Goal: Contribute content: Add original content to the website for others to see

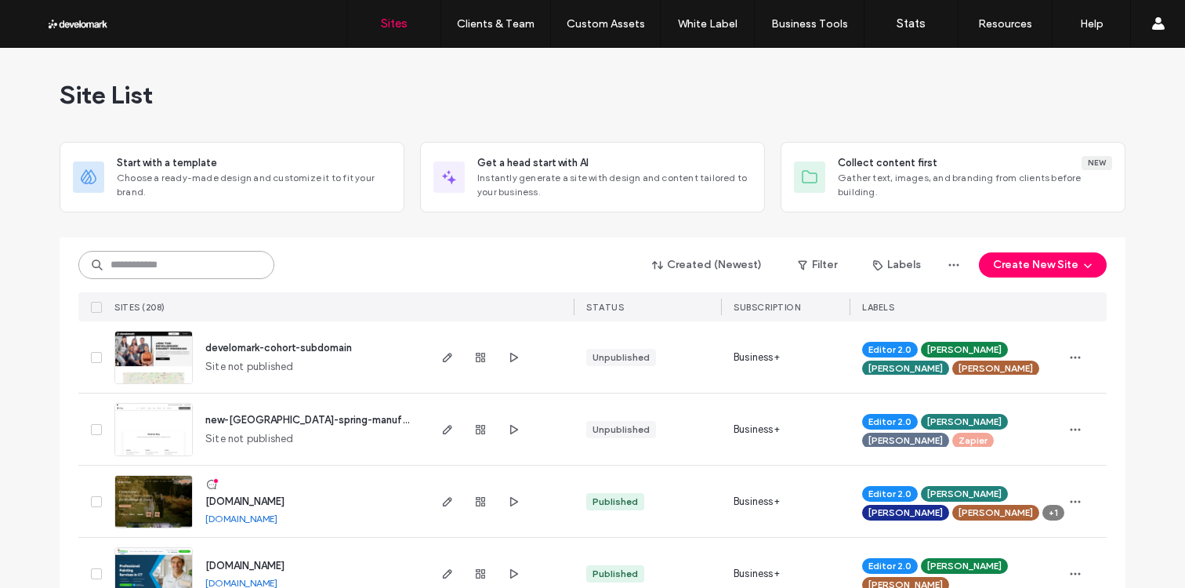
click at [252, 264] on input at bounding box center [176, 265] width 196 height 28
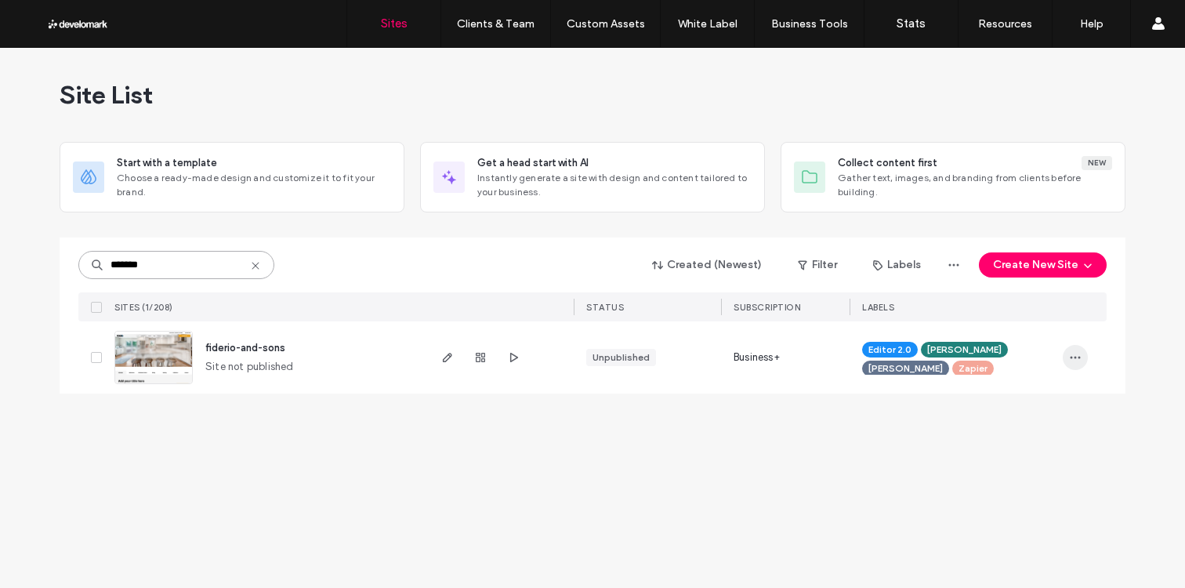
type input "*******"
click at [1094, 357] on div "******* Created (Newest) Filter Labels Create New Site SITES (1/208) STATUS SUB…" at bounding box center [593, 316] width 1066 height 156
click at [1074, 357] on icon "button" at bounding box center [1075, 357] width 13 height 13
click at [1027, 425] on span "Duplicate Site" at bounding box center [1012, 428] width 70 height 16
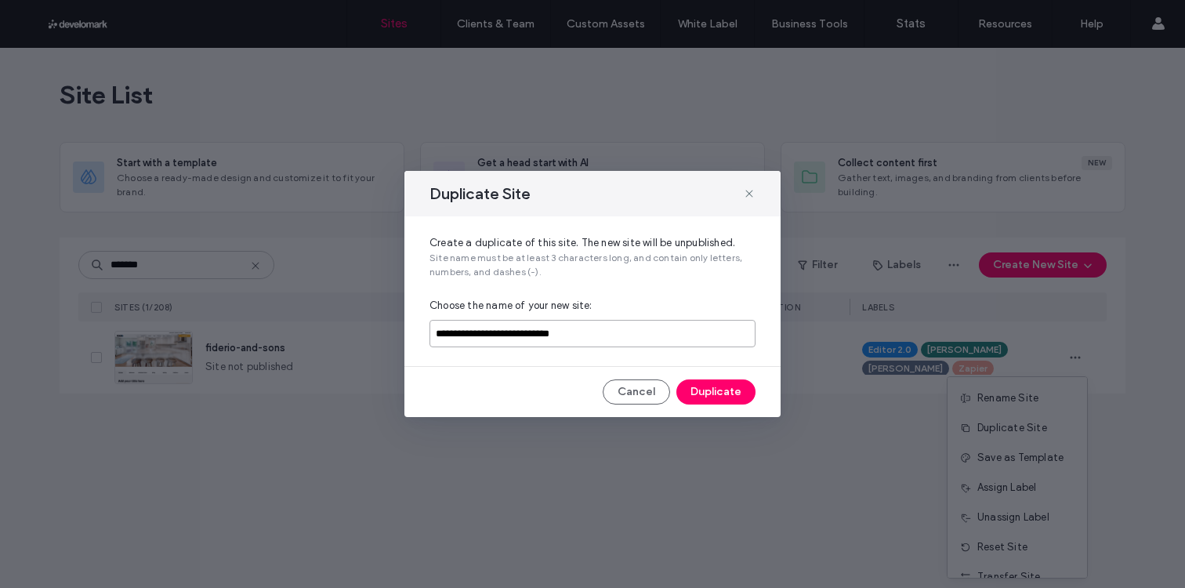
click at [648, 328] on input "**********" at bounding box center [593, 333] width 326 height 27
drag, startPoint x: 632, startPoint y: 332, endPoint x: 197, endPoint y: 312, distance: 435.5
click at [212, 312] on div "**********" at bounding box center [592, 294] width 1185 height 588
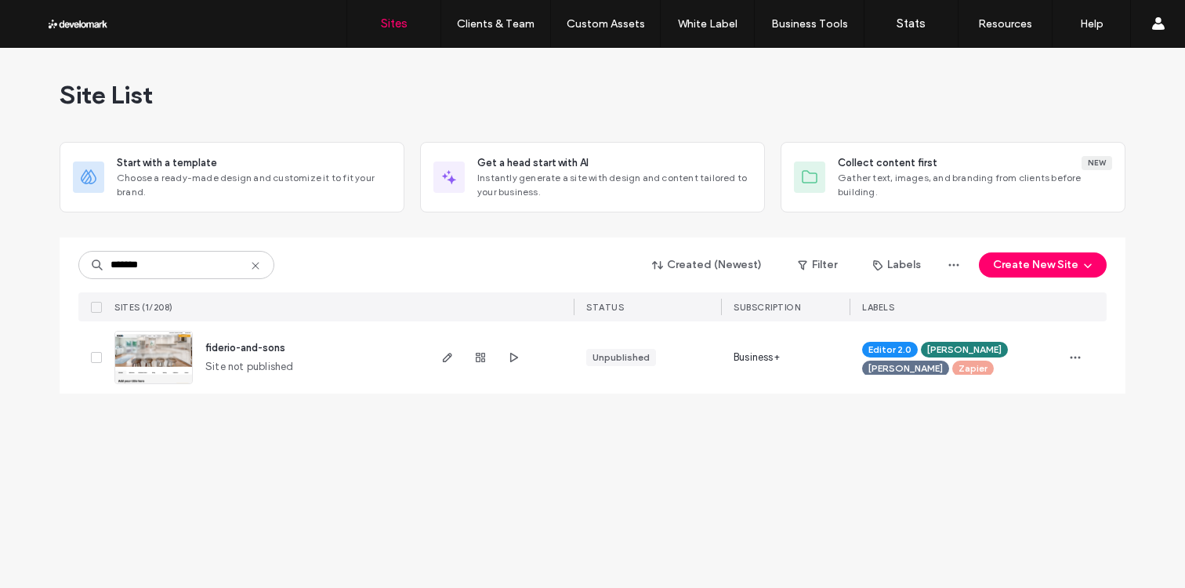
click at [1058, 349] on div "Editor 2.0 Julie Pesce Kevin Monahan Zapier" at bounding box center [956, 357] width 212 height 72
click at [1069, 353] on icon "button" at bounding box center [1075, 357] width 13 height 13
click at [1013, 426] on span "Duplicate Site" at bounding box center [1012, 428] width 70 height 16
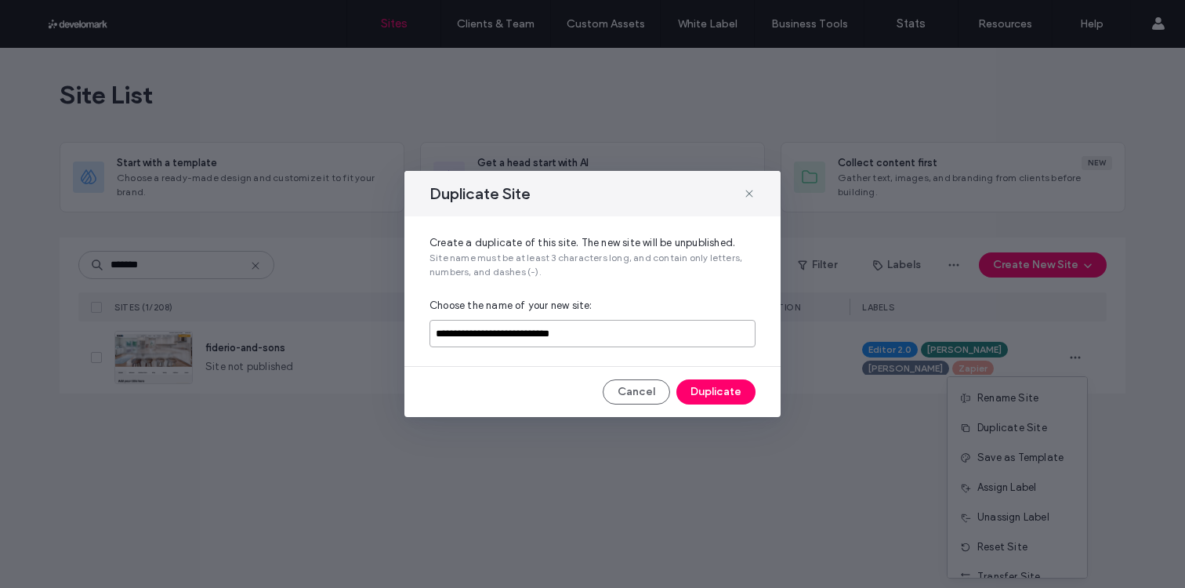
click at [687, 335] on input "**********" at bounding box center [593, 333] width 326 height 27
type input "**********"
click at [719, 388] on button "Duplicate" at bounding box center [715, 391] width 79 height 25
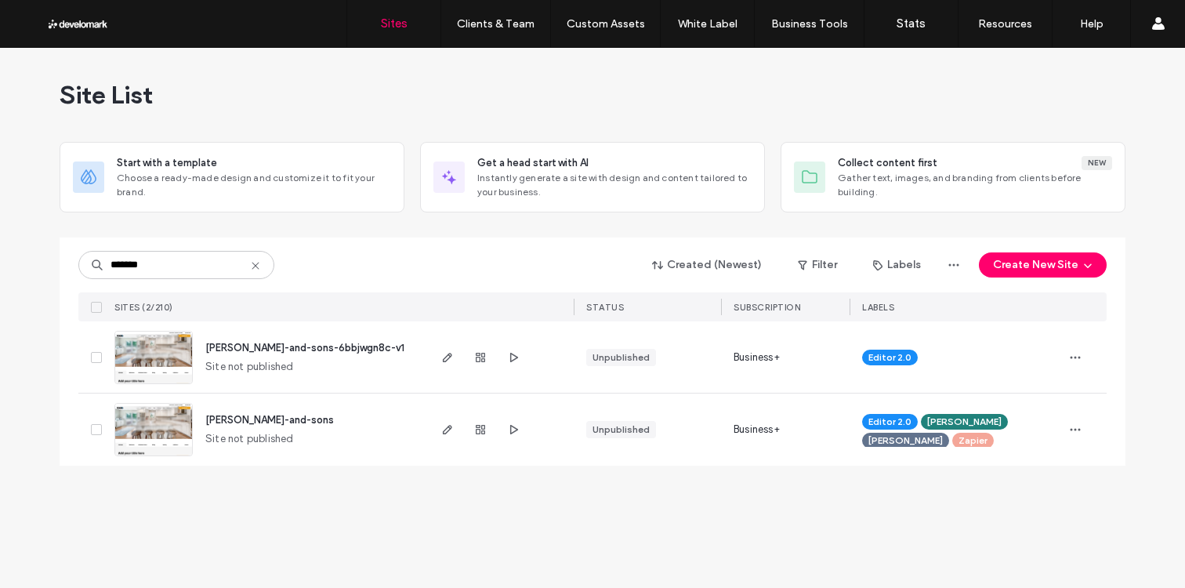
type input "*******"
click at [247, 347] on span "[PERSON_NAME]-and-sons-6bbjwgn8c-v1" at bounding box center [304, 348] width 199 height 12
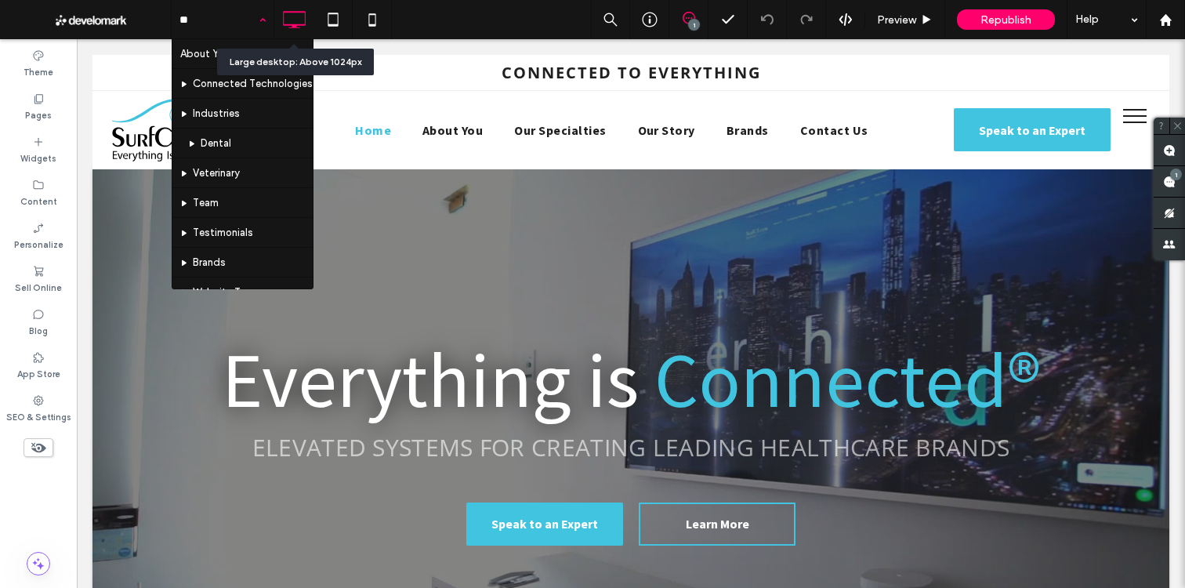
type input "***"
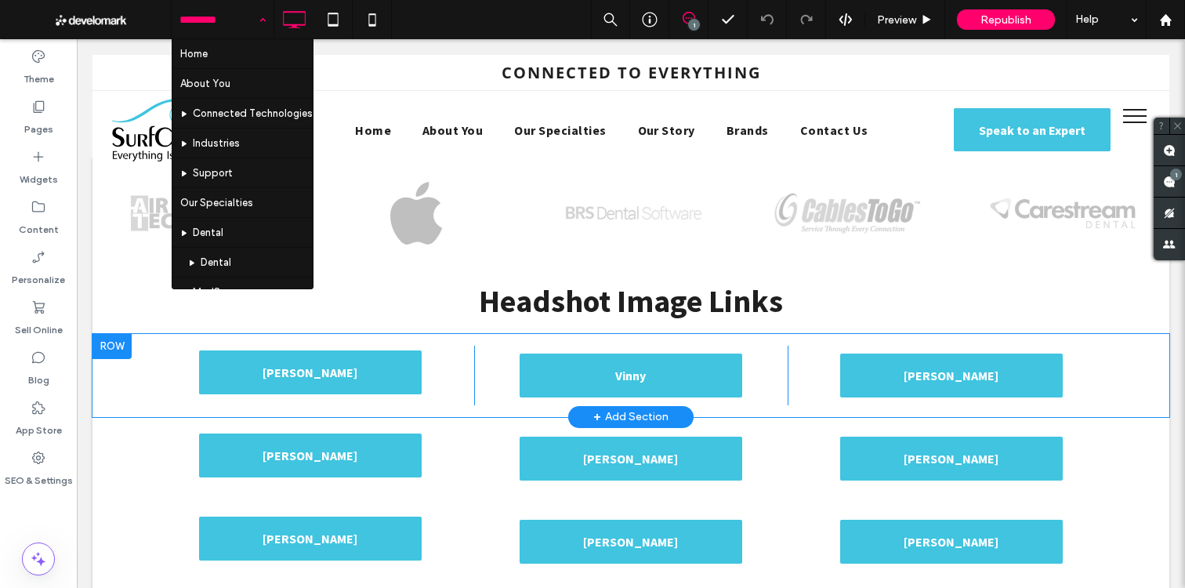
scroll to position [3, 0]
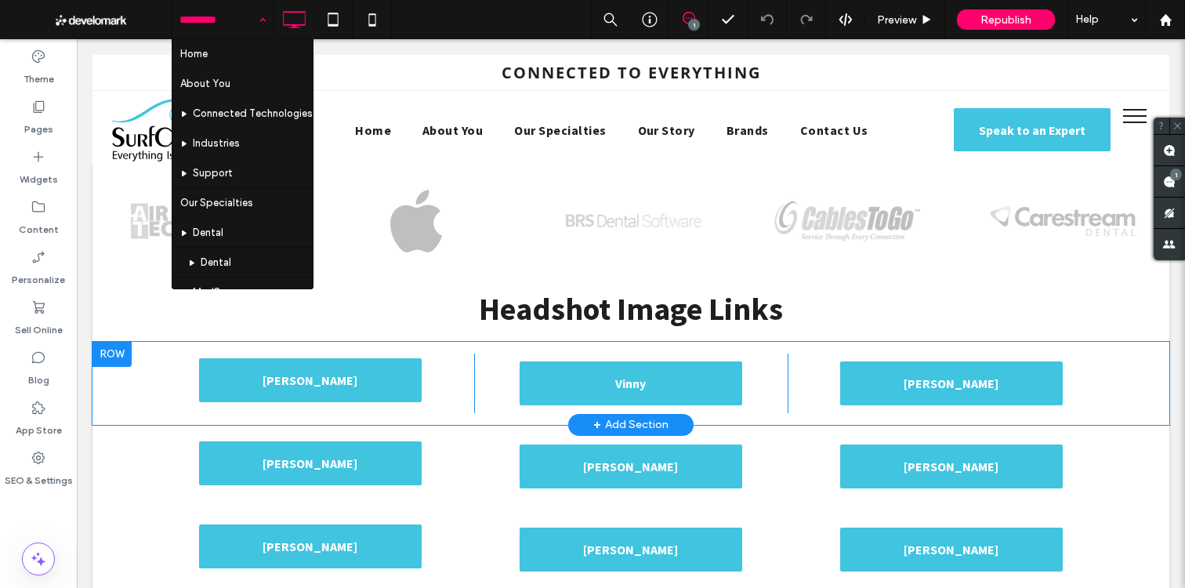
click at [618, 358] on div "Vinny Click To Paste" at bounding box center [631, 384] width 314 height 60
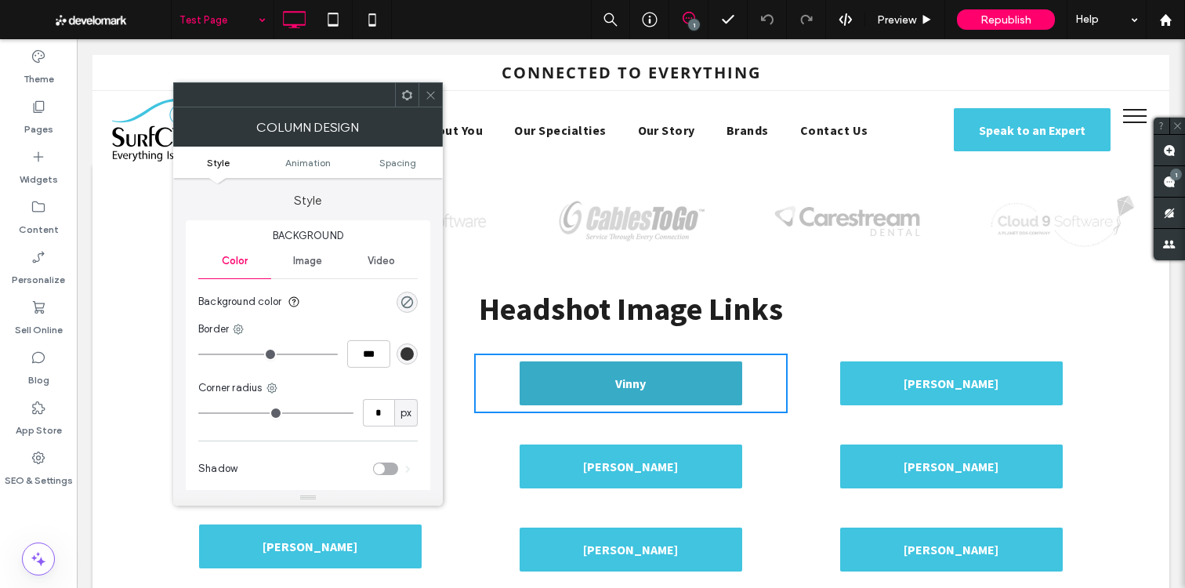
click at [608, 375] on link "Vinny" at bounding box center [631, 383] width 223 height 44
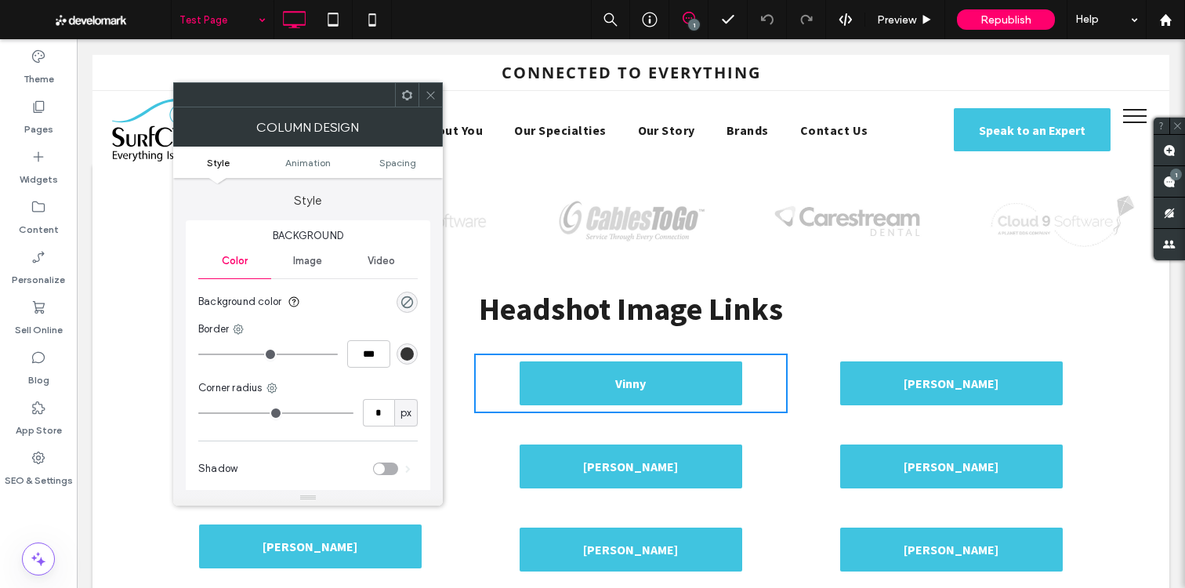
click at [432, 93] on use at bounding box center [430, 95] width 8 height 8
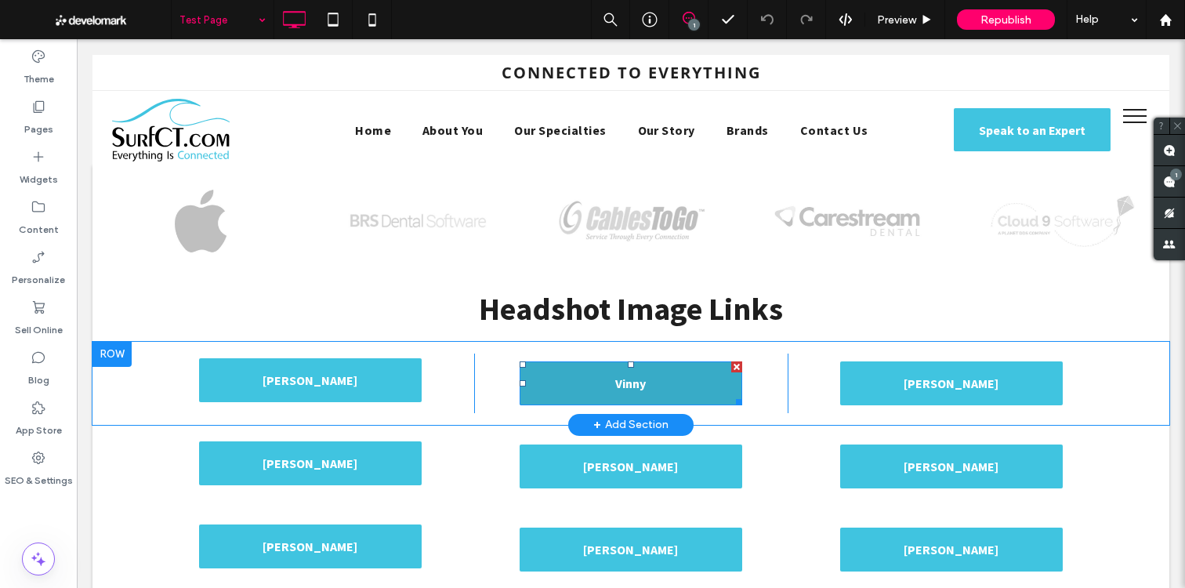
click at [626, 386] on span "Vinny" at bounding box center [630, 383] width 31 height 31
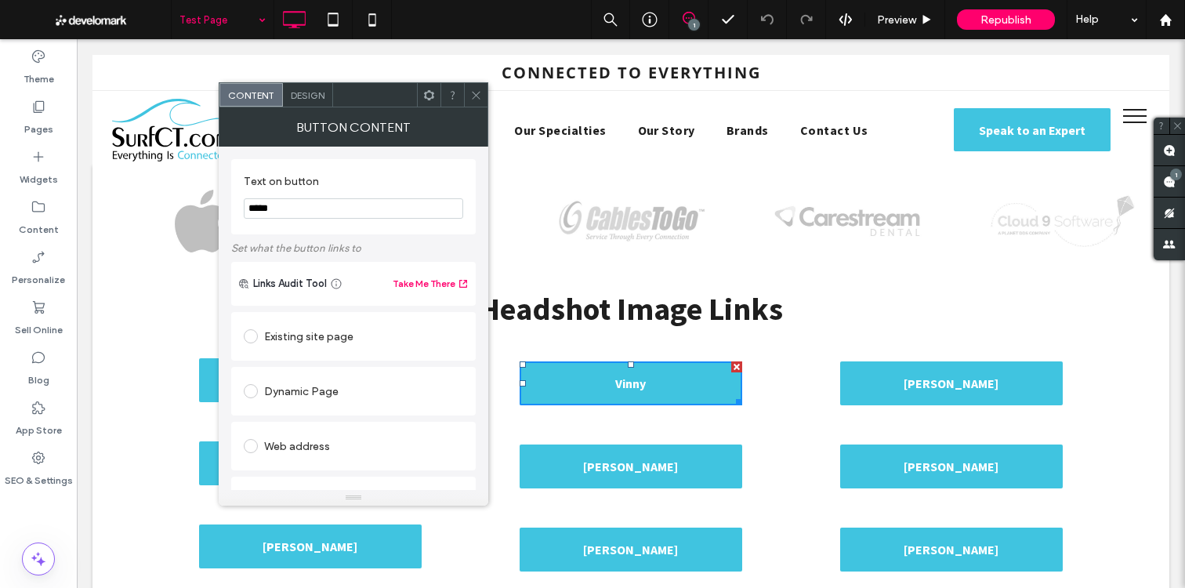
scroll to position [360, 0]
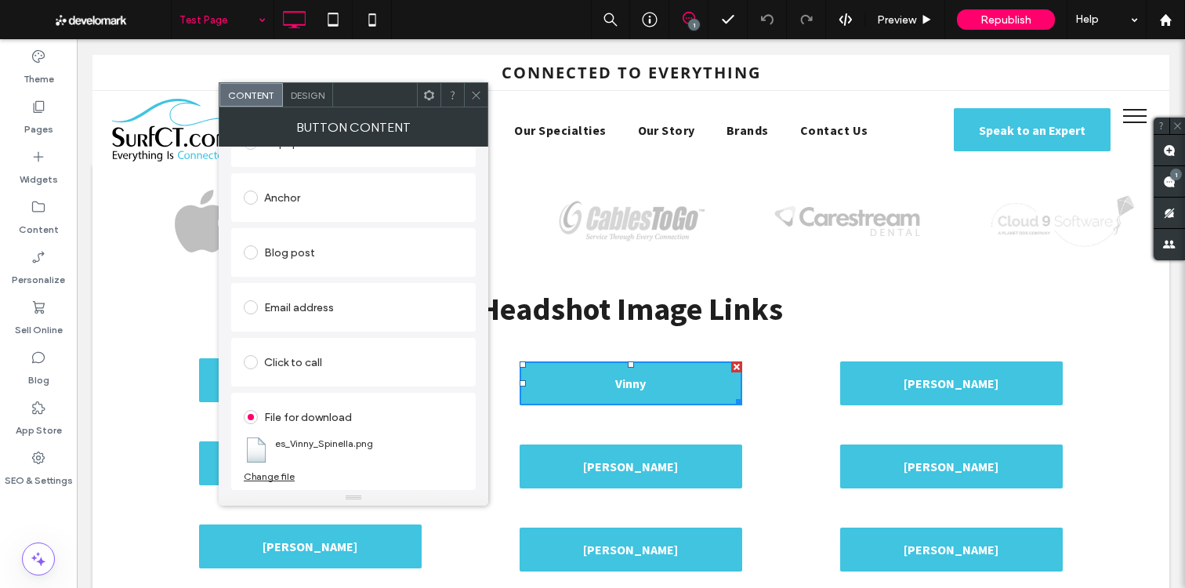
click at [286, 478] on div "Change file" at bounding box center [269, 476] width 51 height 12
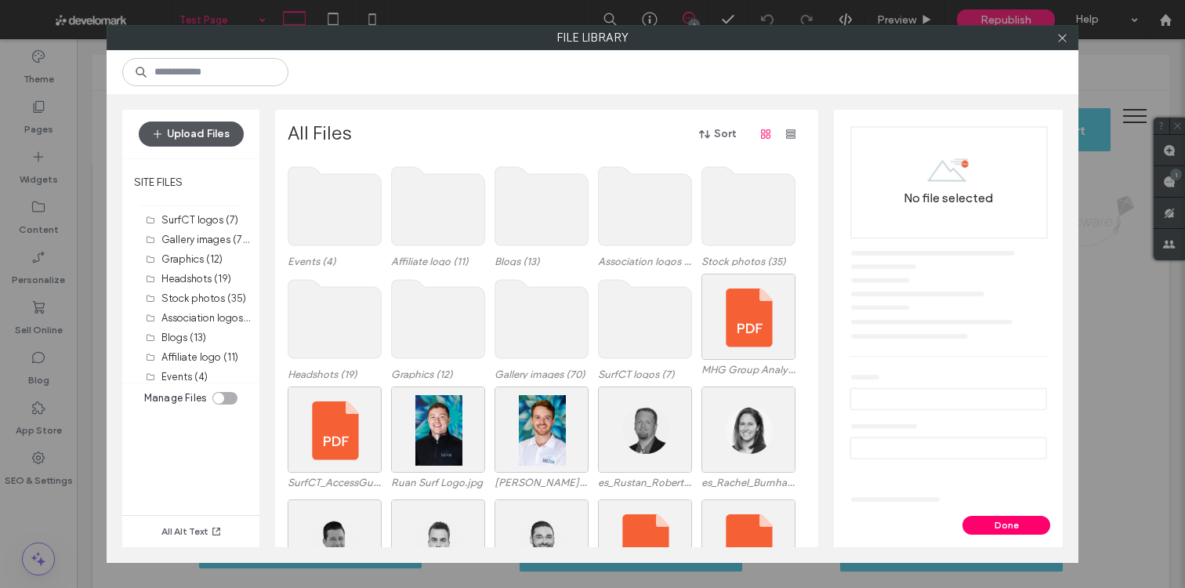
click at [207, 135] on button "Upload Files" at bounding box center [191, 134] width 105 height 25
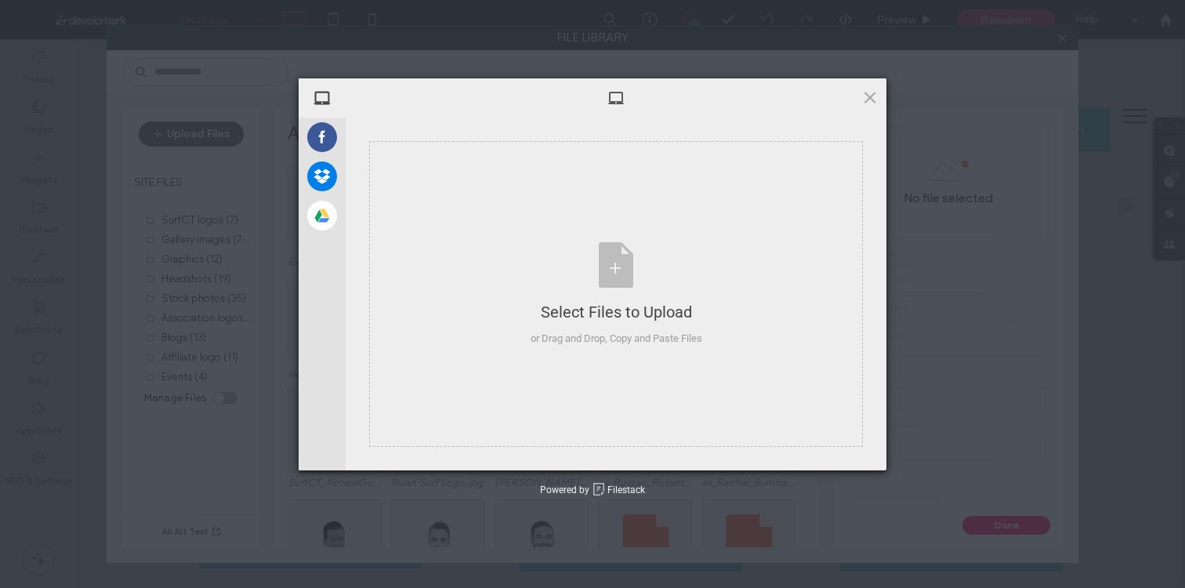
click at [222, 135] on div "My Device Facebook Dropbox Google Drive Select Files to Upload or Drag and Drop…" at bounding box center [592, 294] width 1185 height 588
click at [442, 204] on div "Select Files to Upload or Drag and Drop, Copy and Paste Files" at bounding box center [616, 294] width 494 height 306
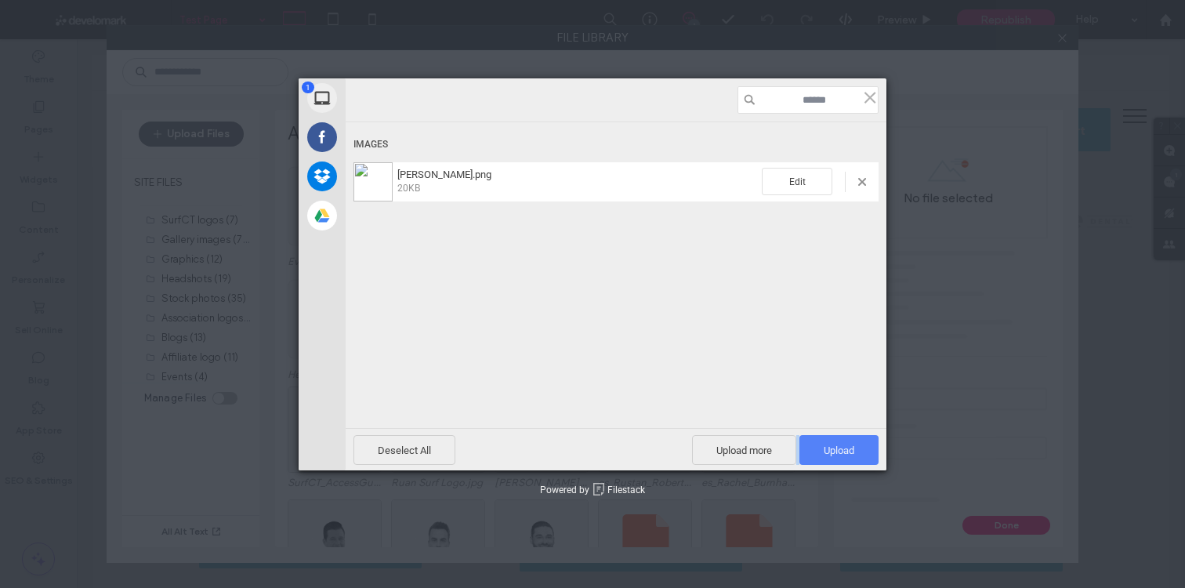
click at [852, 441] on div "Deselect All Upload more Upload 1" at bounding box center [616, 449] width 541 height 42
click at [851, 441] on span "Upload 1" at bounding box center [839, 450] width 79 height 30
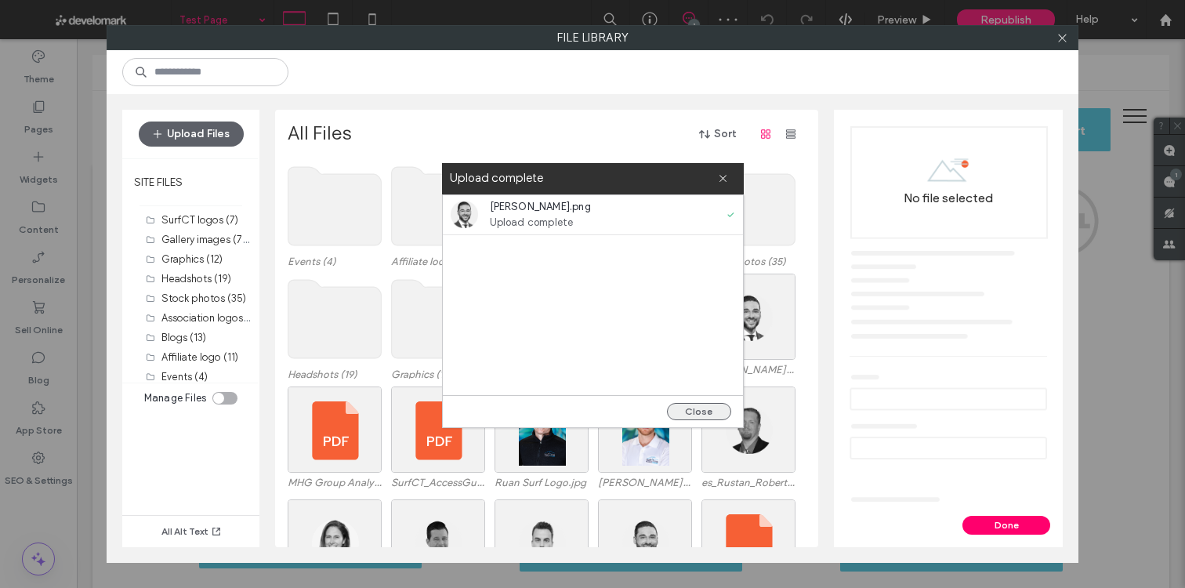
click at [702, 406] on button "Close" at bounding box center [699, 411] width 64 height 17
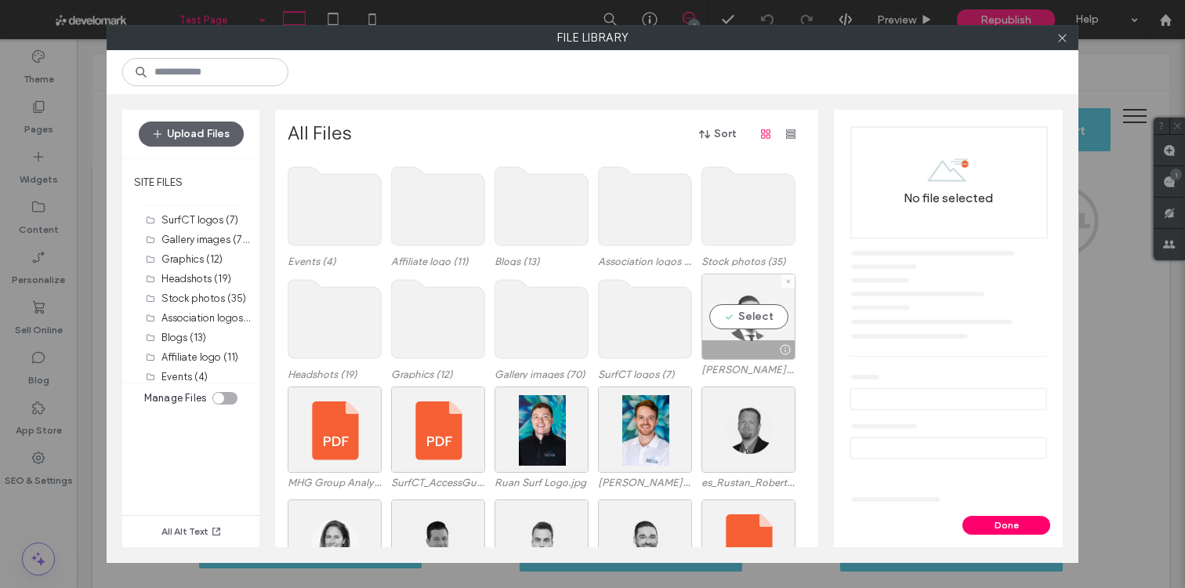
click at [754, 306] on div "Select" at bounding box center [749, 317] width 94 height 86
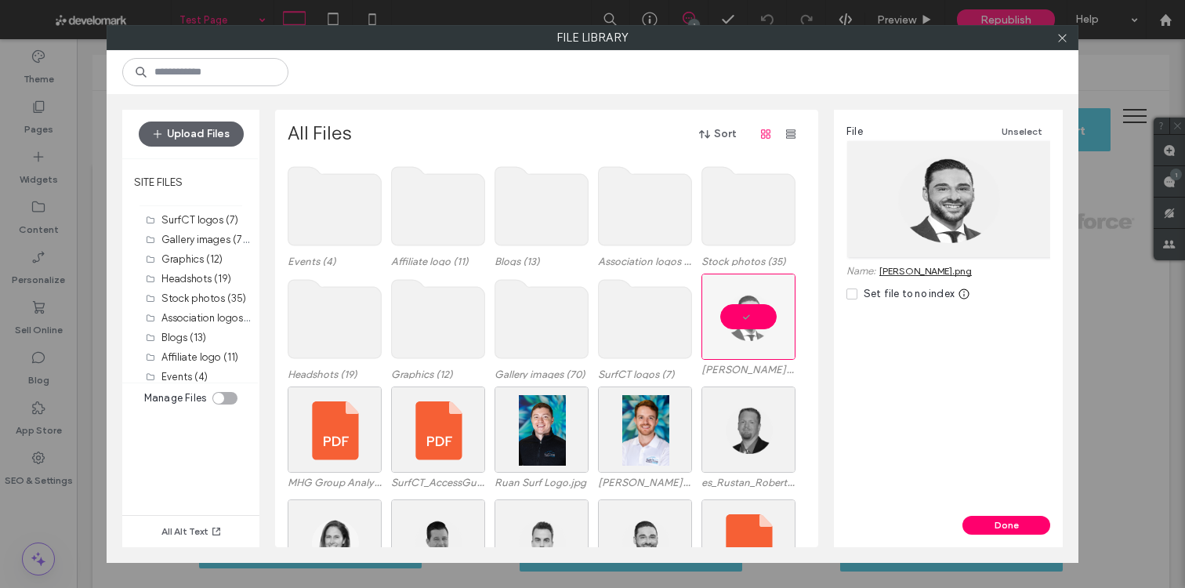
click at [881, 299] on div "Set file to no index" at bounding box center [909, 294] width 91 height 16
click at [871, 304] on div "File Unselect Name: vinny-spinella.png Set file to no index" at bounding box center [948, 313] width 229 height 406
click at [872, 299] on div "Set file to no index" at bounding box center [909, 294] width 91 height 16
click at [981, 535] on div "Done" at bounding box center [948, 531] width 229 height 31
click at [985, 528] on button "Done" at bounding box center [1007, 525] width 88 height 19
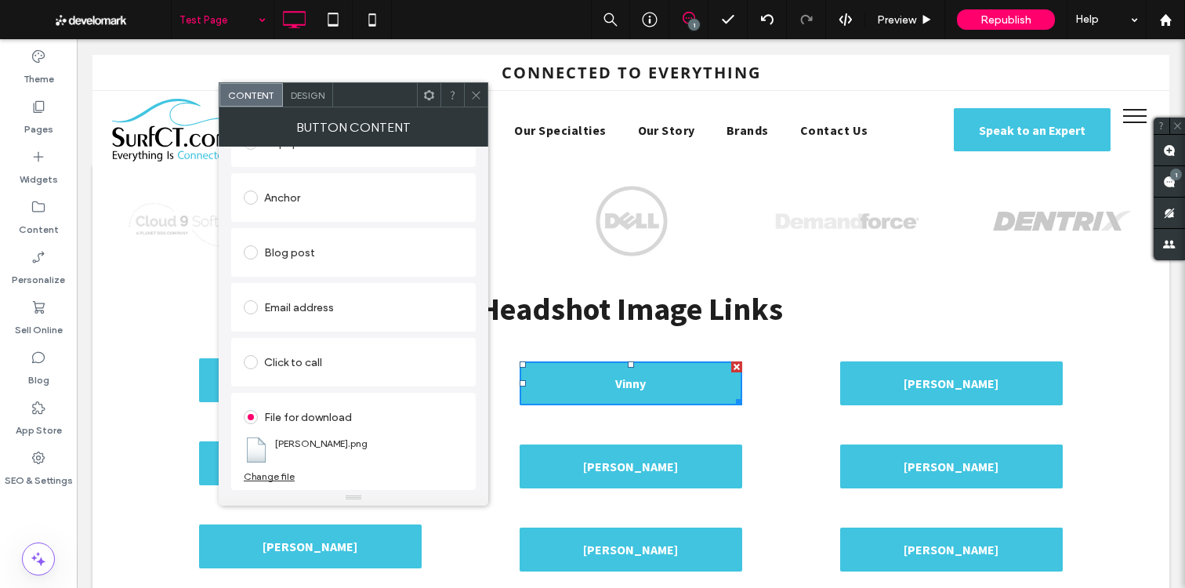
click at [476, 92] on icon at bounding box center [476, 95] width 12 height 12
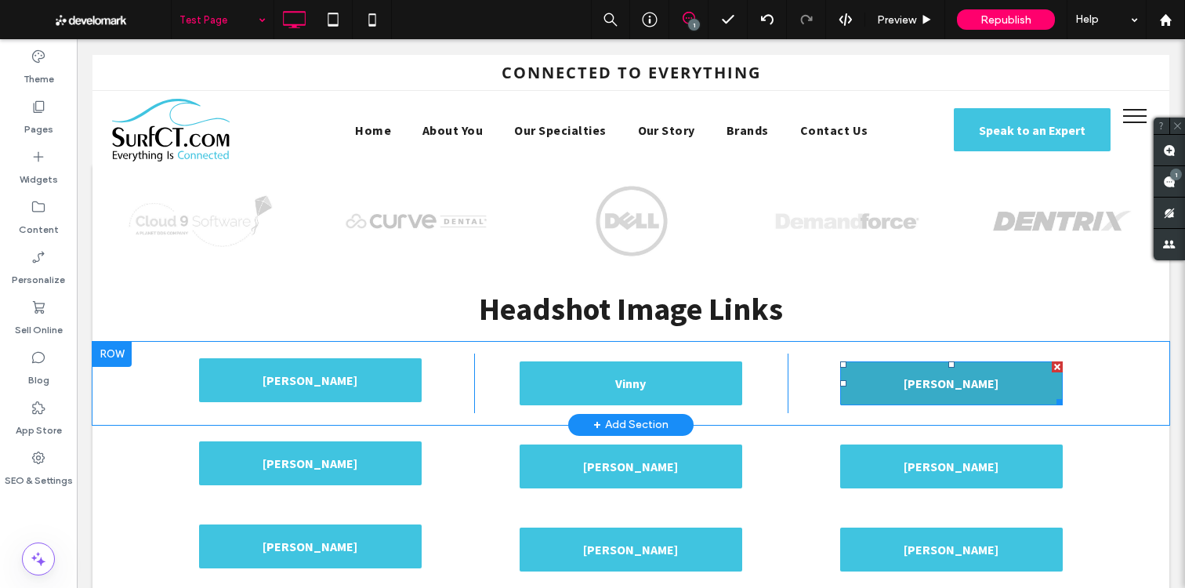
click at [928, 375] on span "Tom Rimmer" at bounding box center [951, 383] width 95 height 31
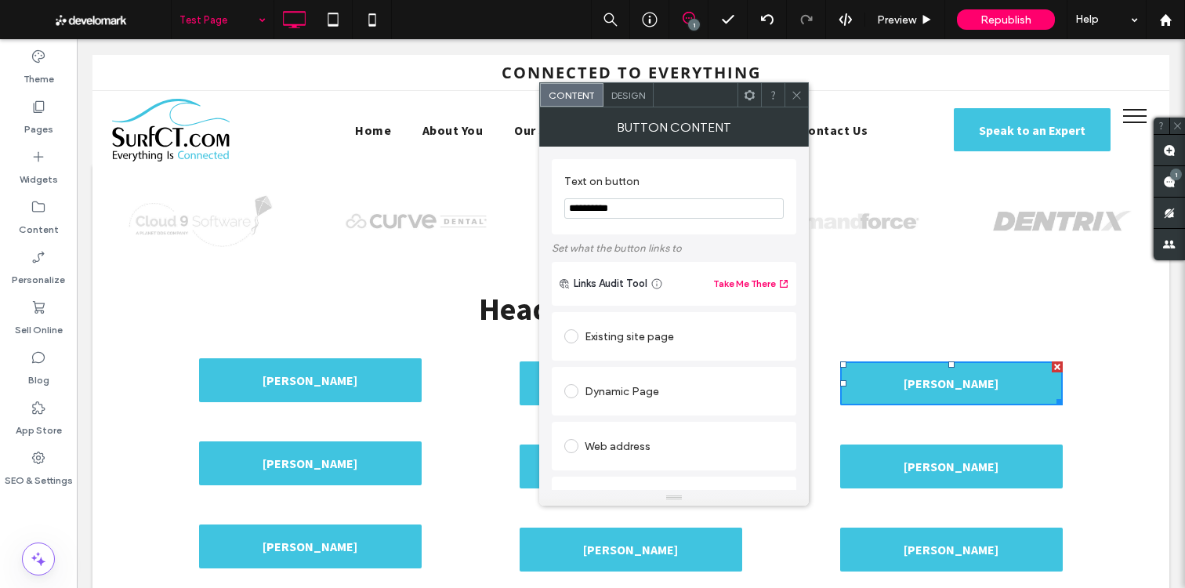
click at [661, 202] on input "**********" at bounding box center [673, 208] width 219 height 20
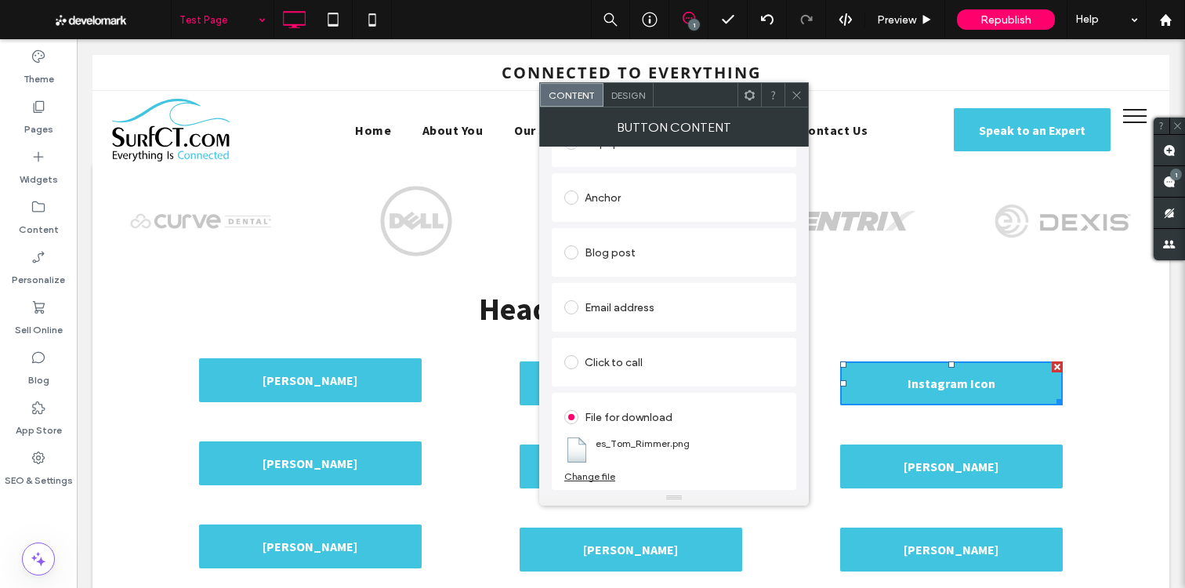
type input "**********"
click at [600, 470] on section "es_Tom_Rimmer.png" at bounding box center [673, 450] width 219 height 41
click at [600, 476] on div "Change file" at bounding box center [589, 476] width 51 height 12
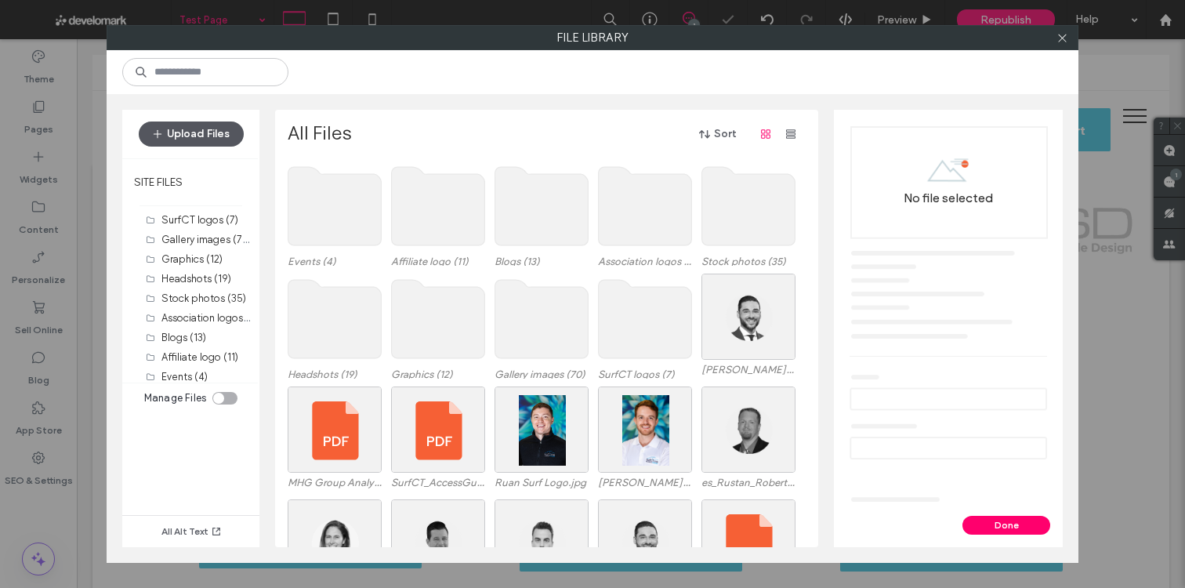
click at [234, 131] on button "Upload Files" at bounding box center [191, 134] width 105 height 25
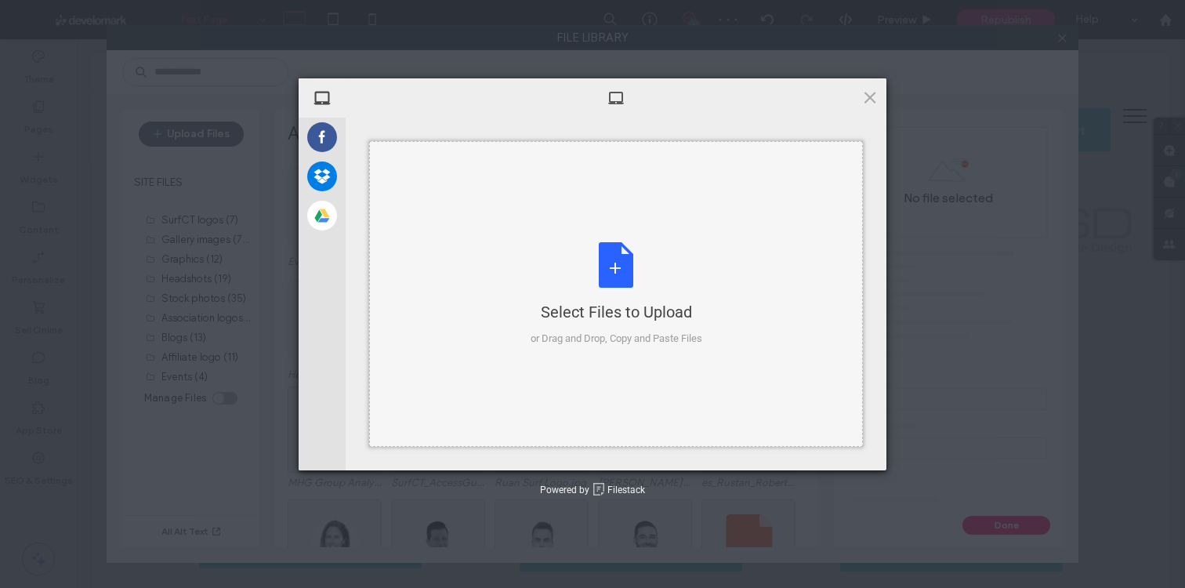
click at [481, 213] on div "Select Files to Upload or Drag and Drop, Copy and Paste Files" at bounding box center [616, 294] width 494 height 306
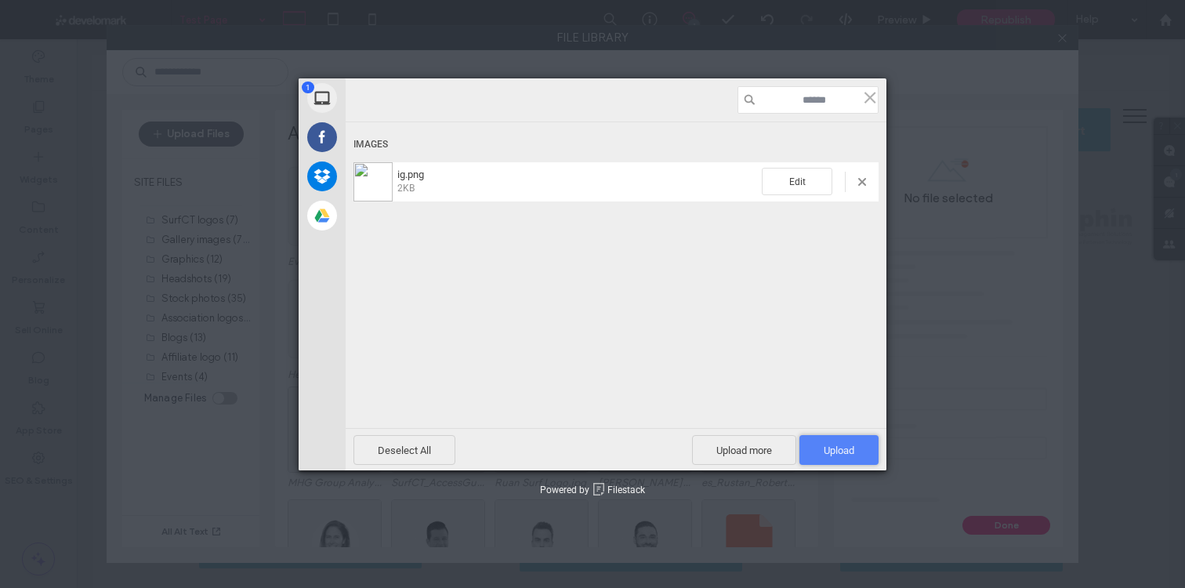
click at [850, 445] on span "Upload 1" at bounding box center [839, 450] width 31 height 12
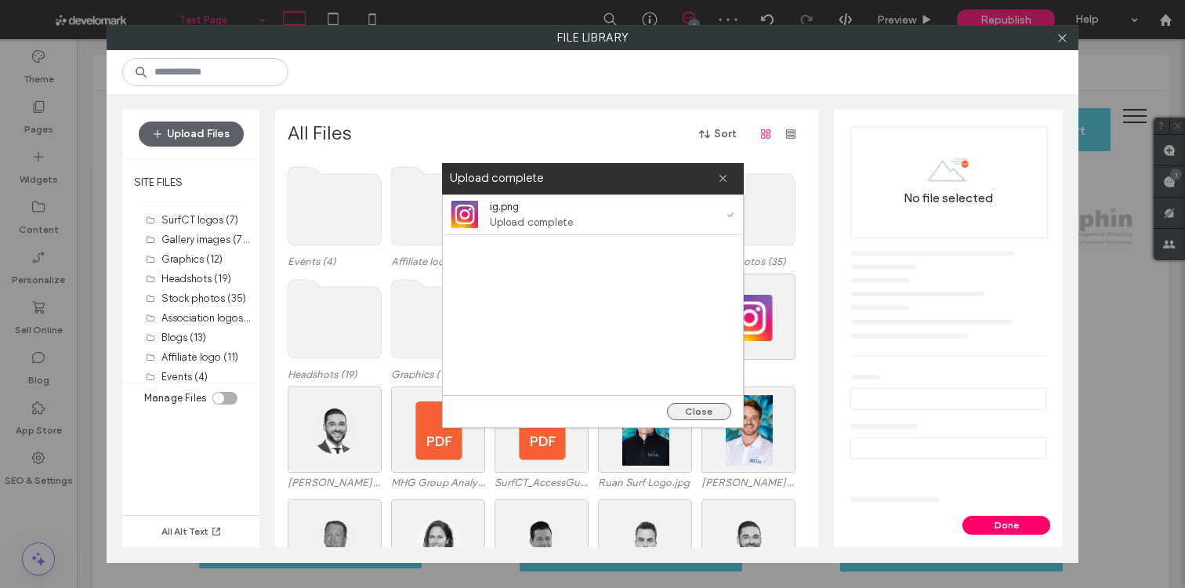
click at [690, 405] on button "Close" at bounding box center [699, 411] width 64 height 17
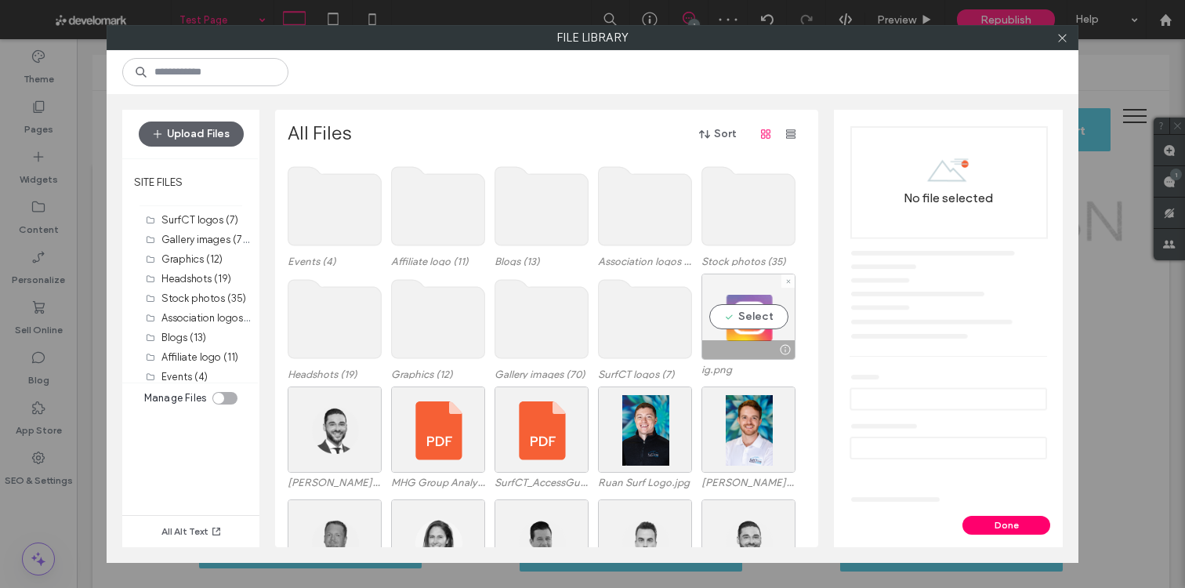
click at [734, 317] on div "Select" at bounding box center [749, 317] width 94 height 86
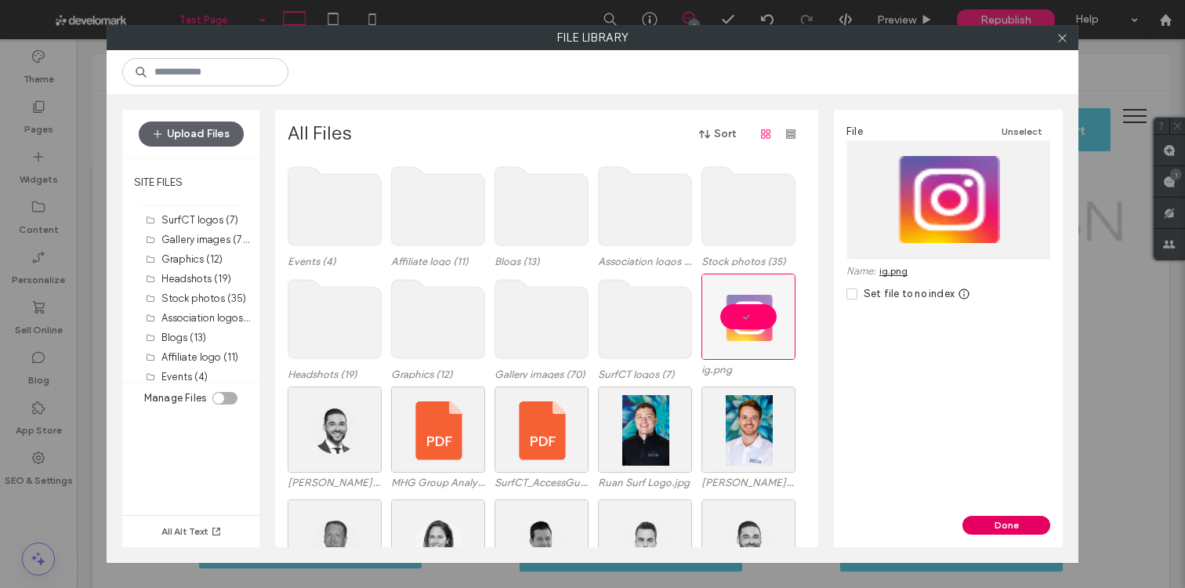
drag, startPoint x: 909, startPoint y: 488, endPoint x: 986, endPoint y: 528, distance: 86.6
click at [986, 528] on button "Done" at bounding box center [1007, 525] width 88 height 19
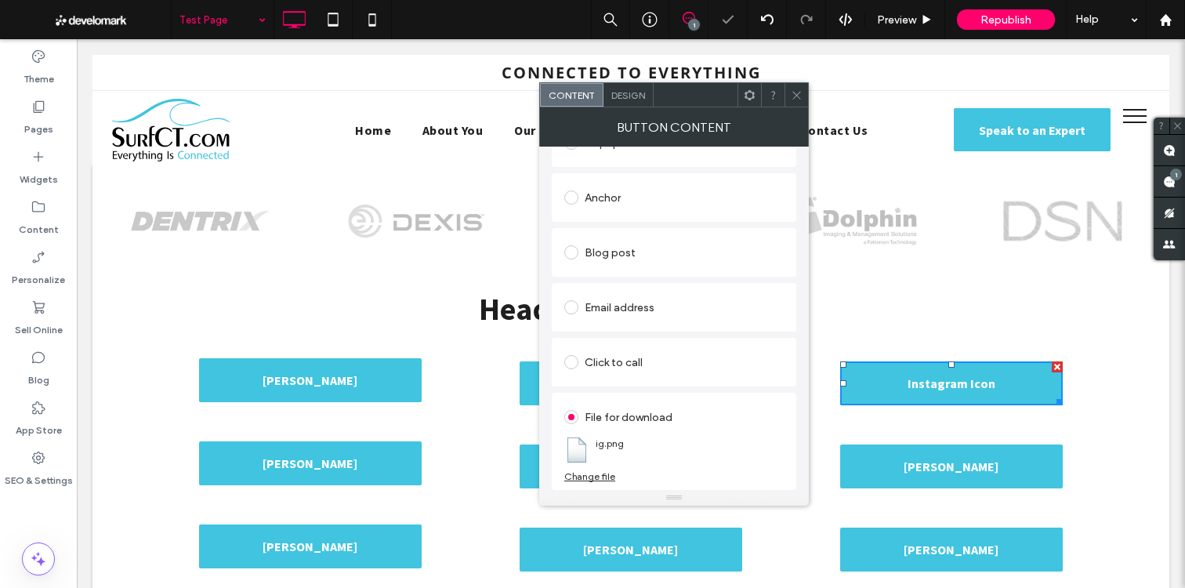
drag, startPoint x: 792, startPoint y: 97, endPoint x: 685, endPoint y: 200, distance: 148.0
click at [792, 97] on icon at bounding box center [797, 95] width 12 height 12
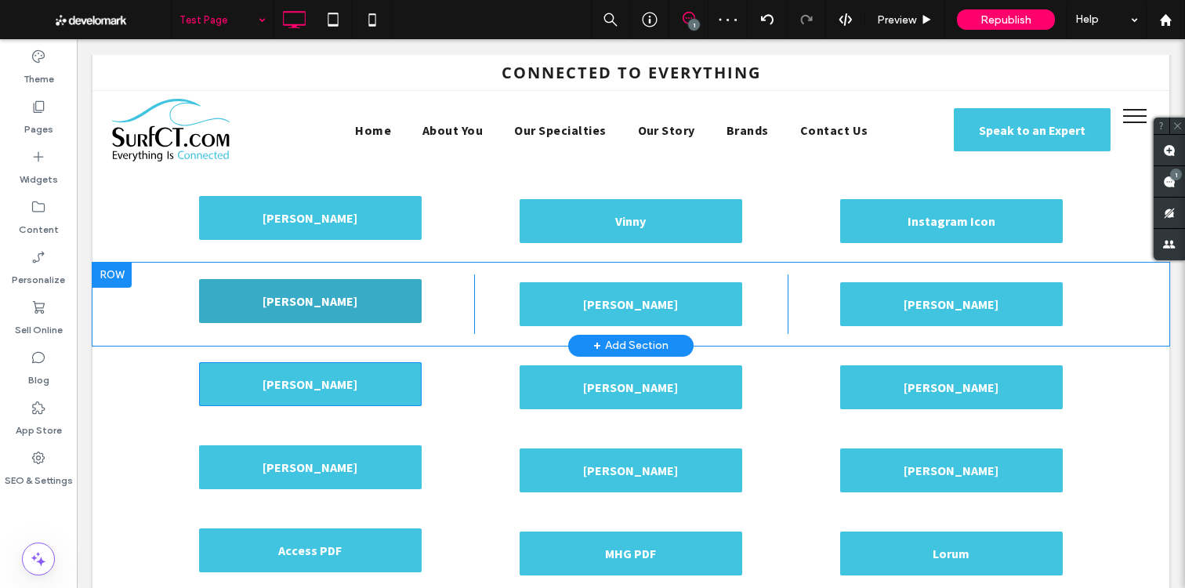
scroll to position [166, 0]
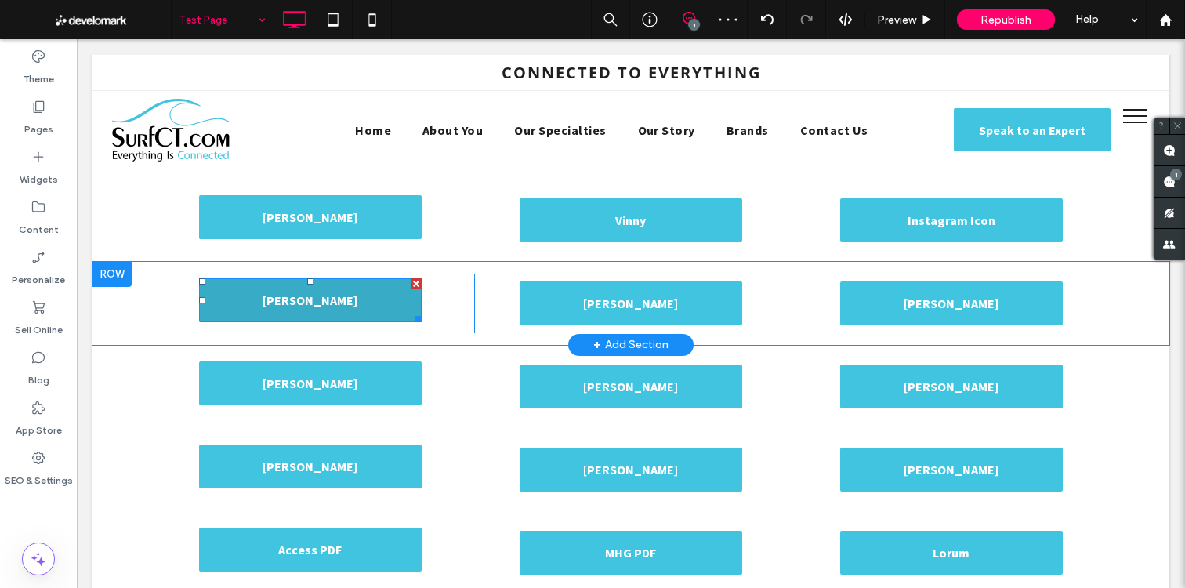
click at [310, 297] on span "Craig" at bounding box center [310, 300] width 95 height 31
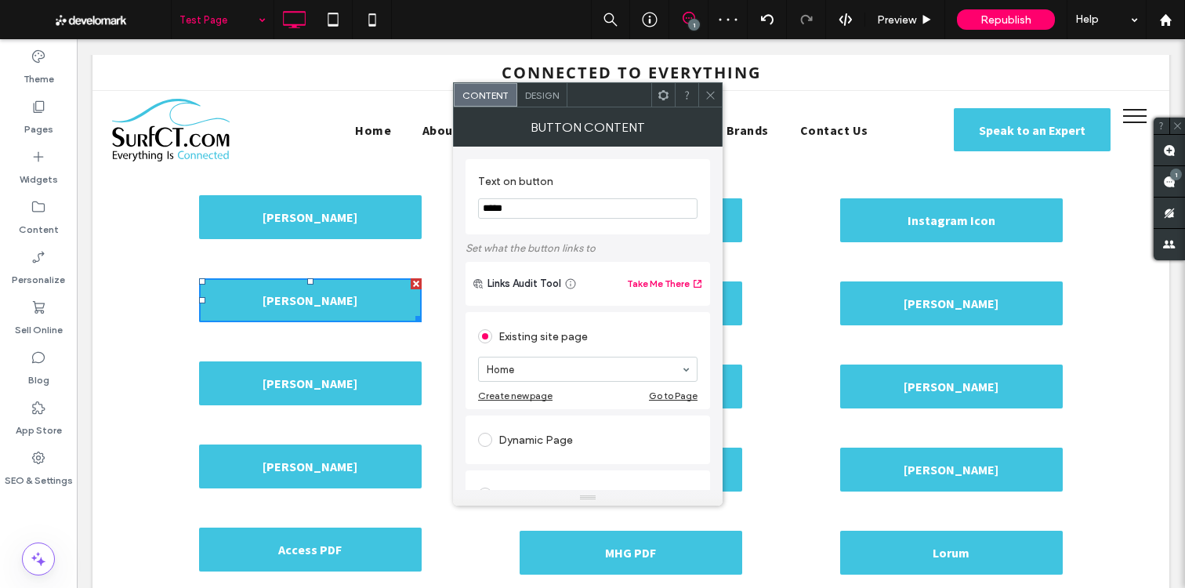
drag, startPoint x: 559, startPoint y: 210, endPoint x: 500, endPoint y: 208, distance: 58.8
click at [500, 208] on input "*****" at bounding box center [587, 208] width 219 height 20
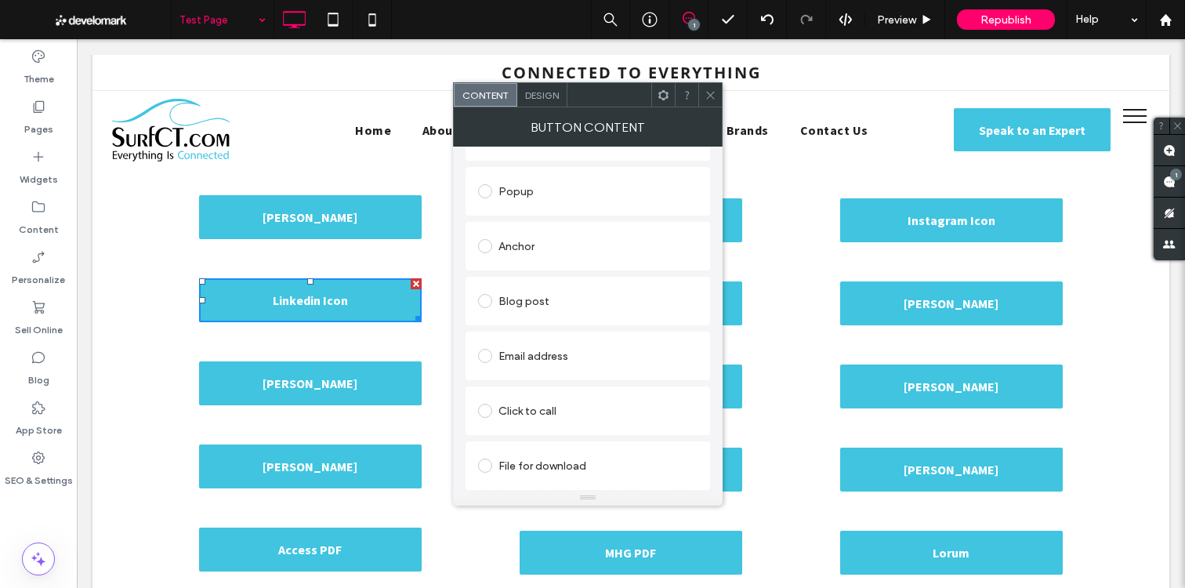
type input "**********"
click at [530, 465] on div "File for download" at bounding box center [587, 465] width 219 height 25
click at [532, 488] on div "File" at bounding box center [588, 493] width 218 height 14
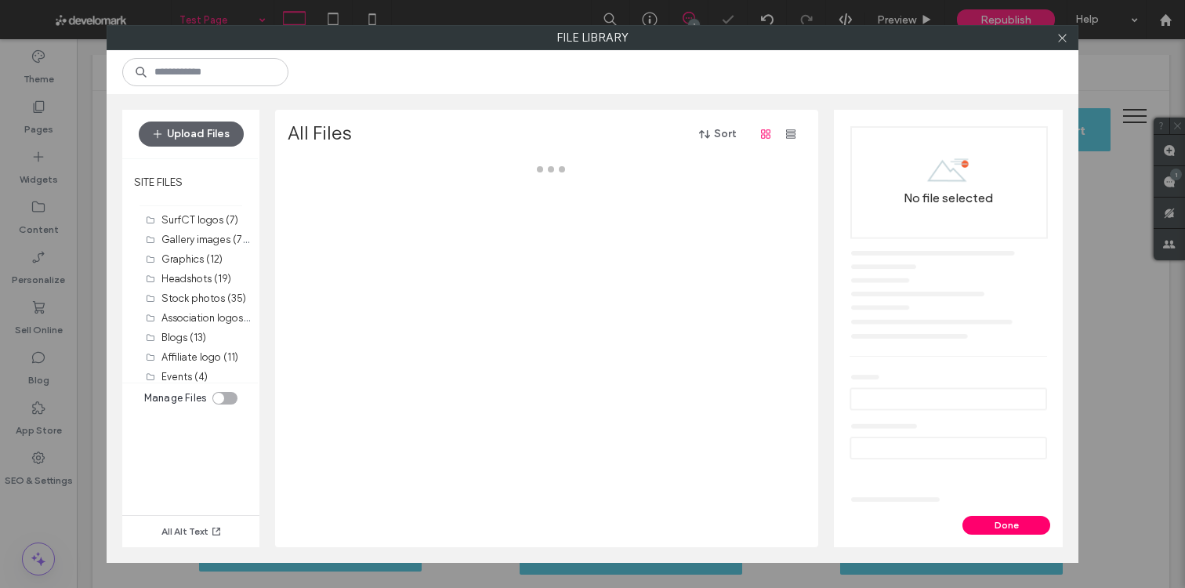
scroll to position [319, 0]
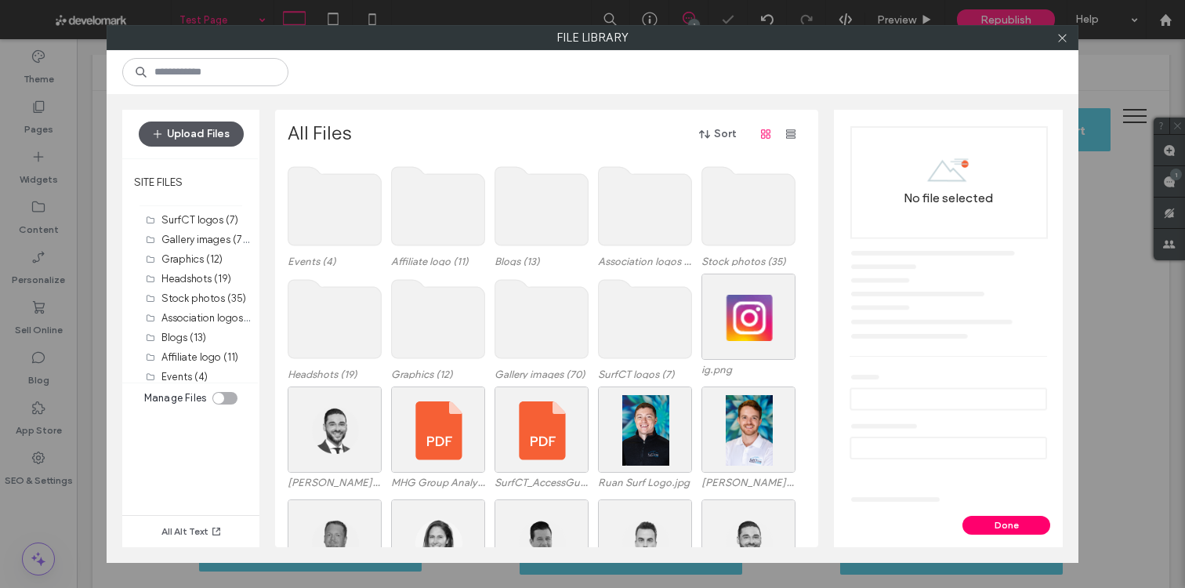
click at [193, 128] on button "Upload Files" at bounding box center [191, 134] width 105 height 25
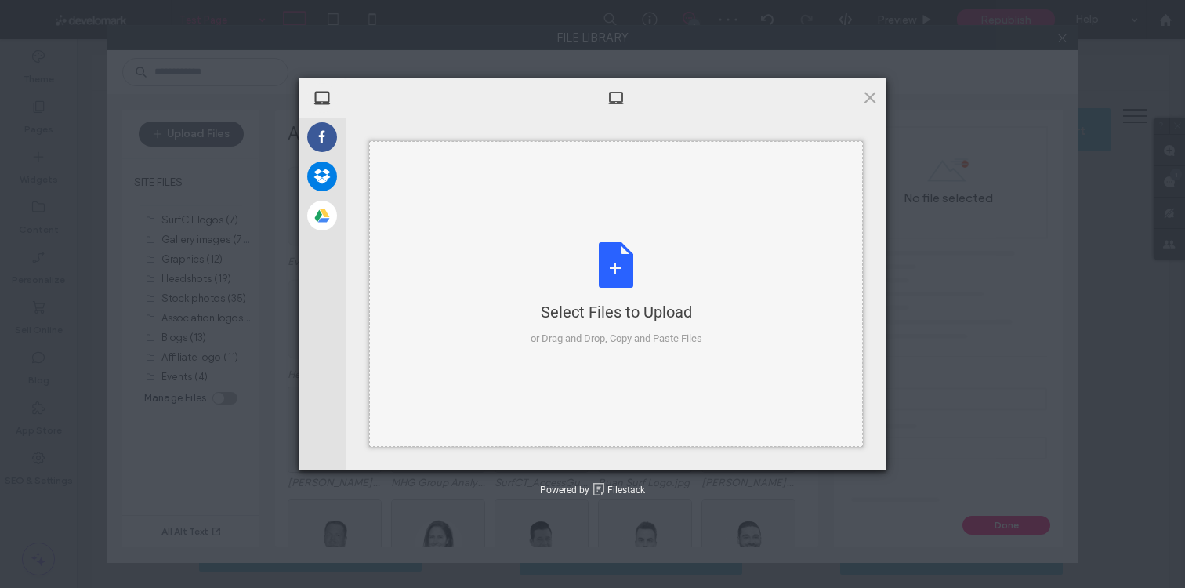
click at [484, 216] on div "Select Files to Upload or Drag and Drop, Copy and Paste Files" at bounding box center [616, 294] width 494 height 306
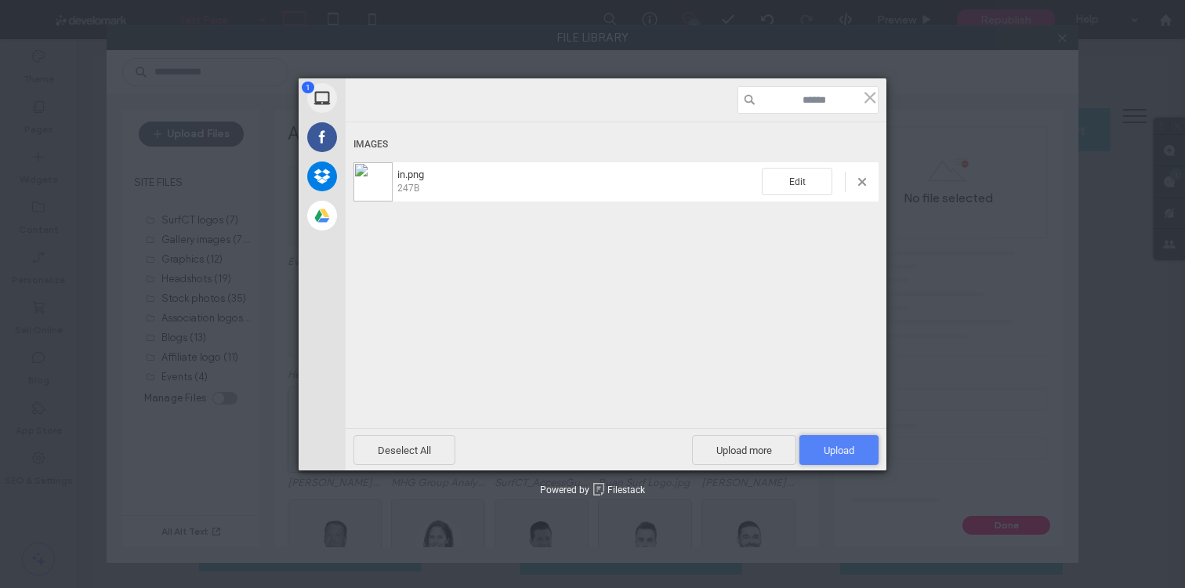
click at [840, 450] on span "Upload 1" at bounding box center [839, 450] width 31 height 12
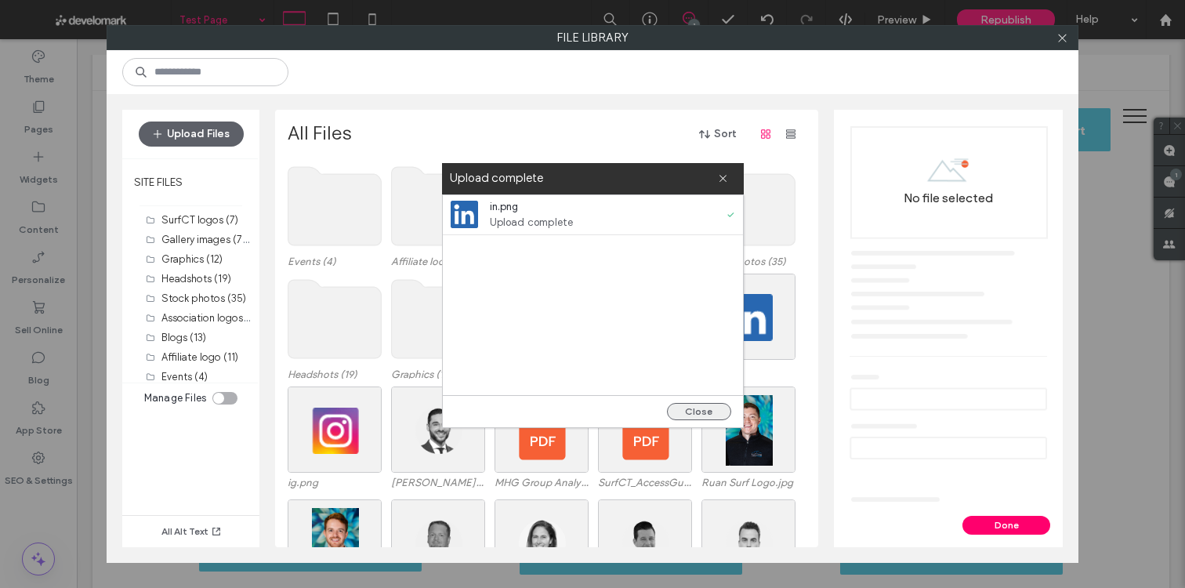
click at [709, 415] on button "Close" at bounding box center [699, 411] width 64 height 17
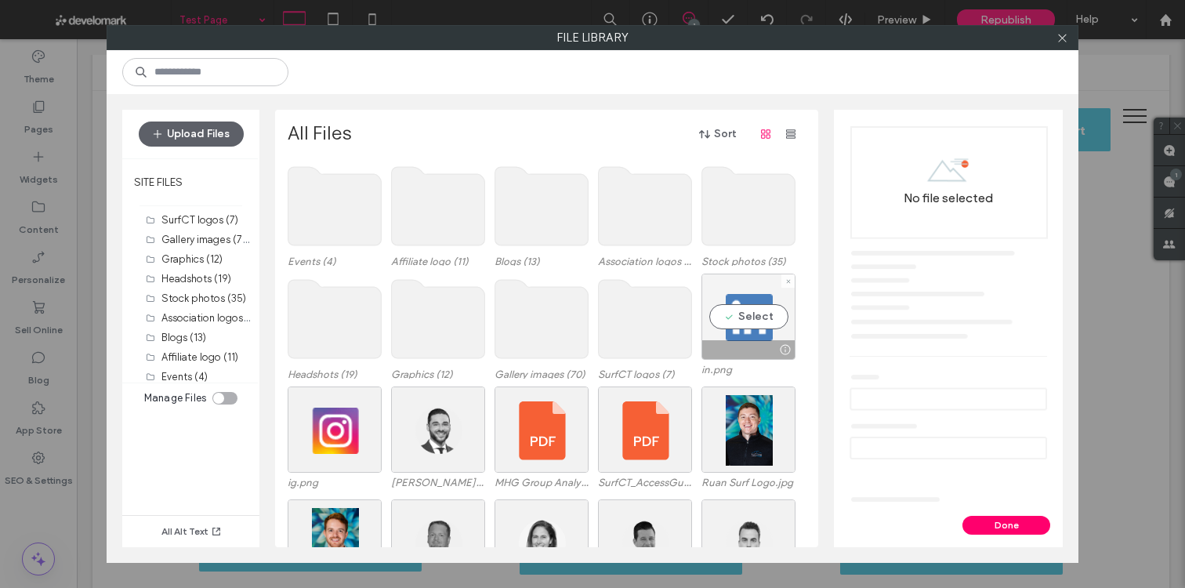
click at [759, 317] on div "Select" at bounding box center [749, 317] width 94 height 86
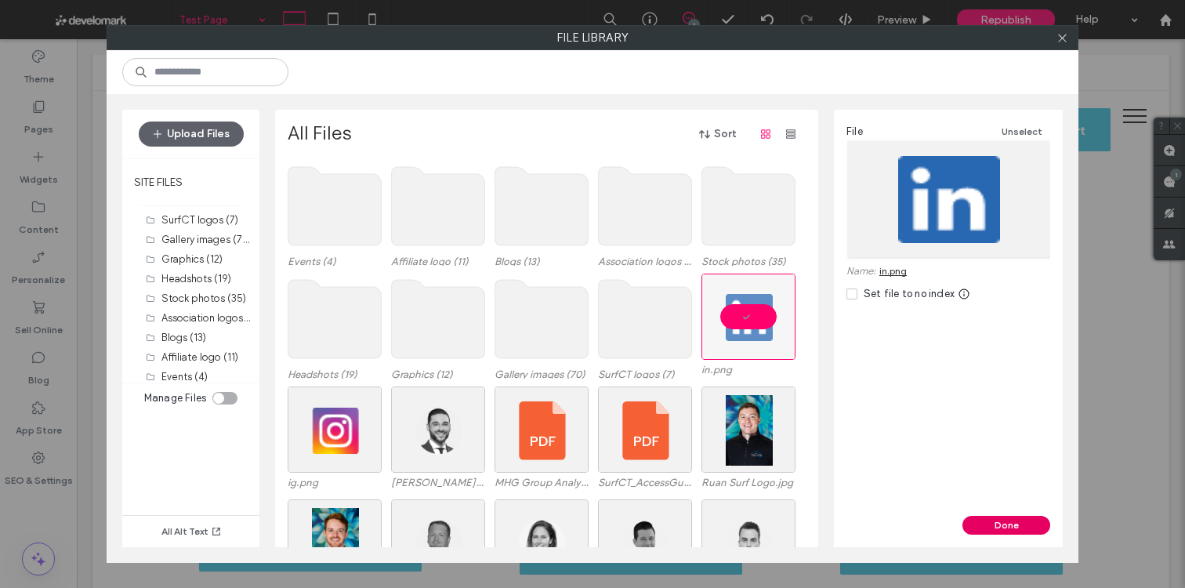
click at [990, 524] on button "Done" at bounding box center [1007, 525] width 88 height 19
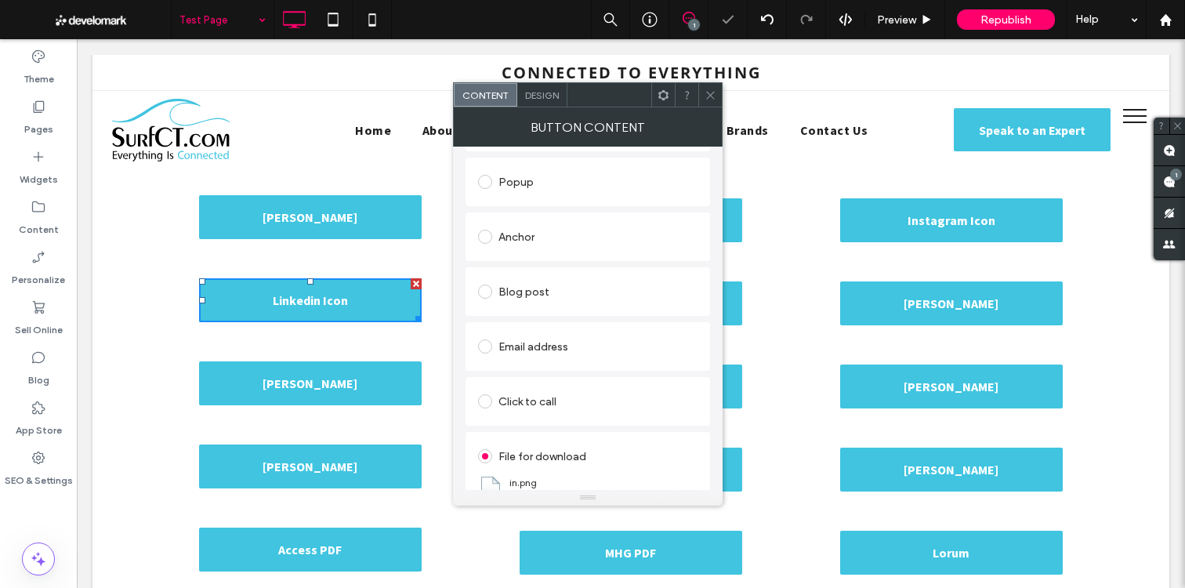
scroll to position [360, 0]
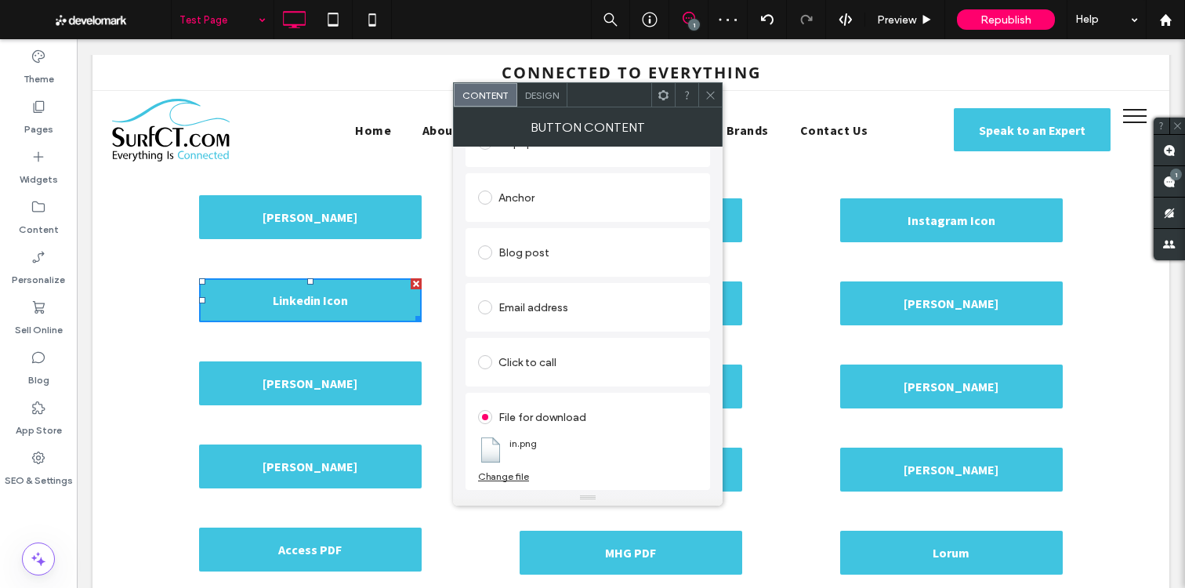
click at [707, 94] on icon at bounding box center [711, 95] width 12 height 12
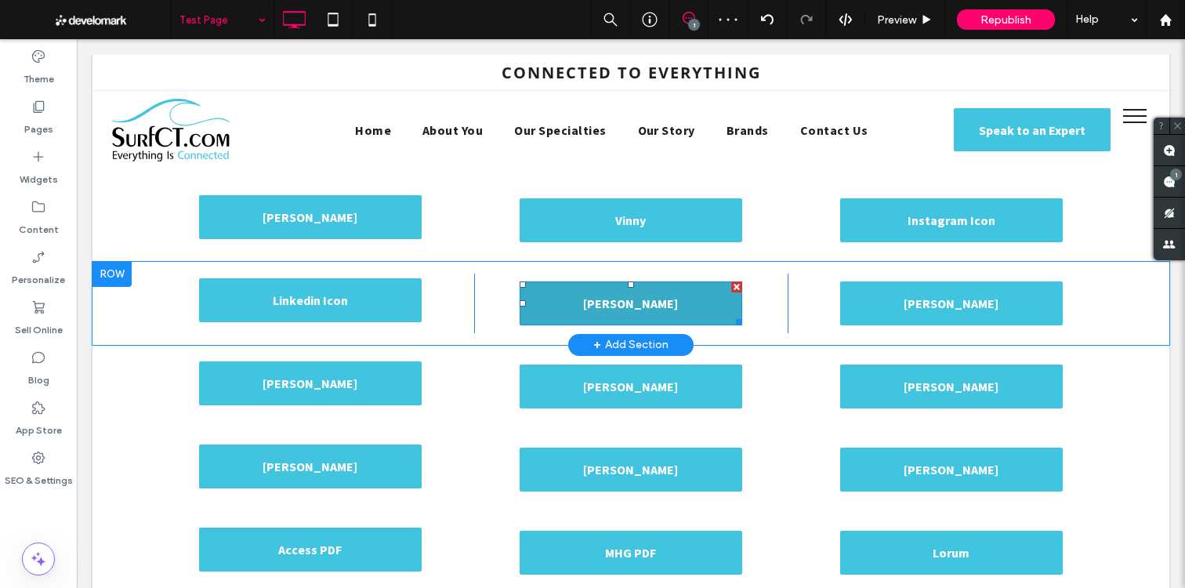
click at [632, 303] on span "Rachel" at bounding box center [630, 303] width 95 height 31
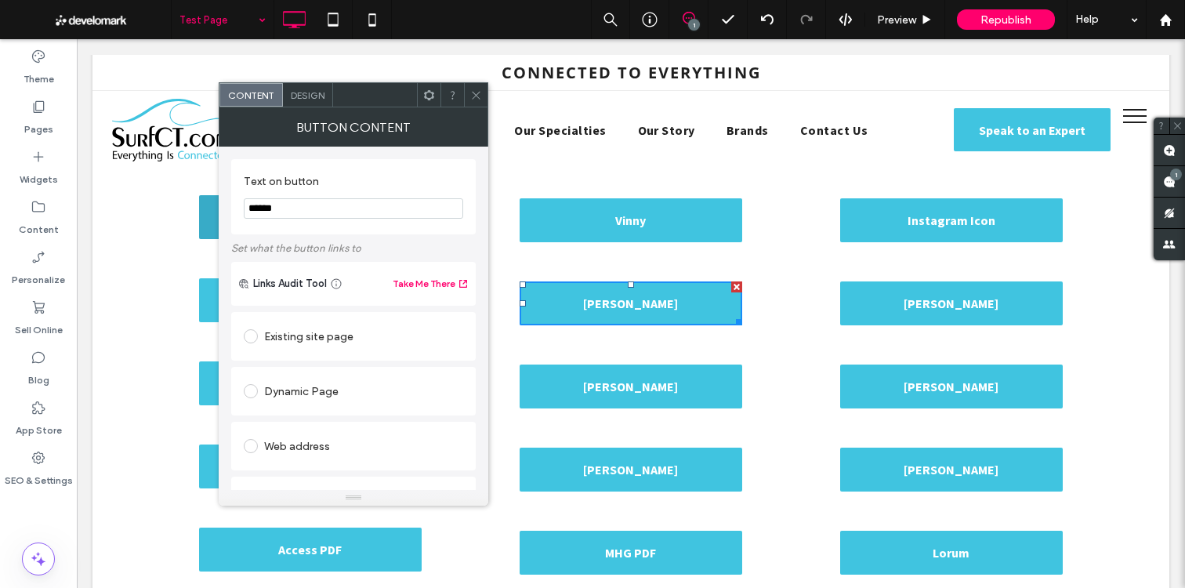
drag, startPoint x: 379, startPoint y: 246, endPoint x: 199, endPoint y: 216, distance: 182.9
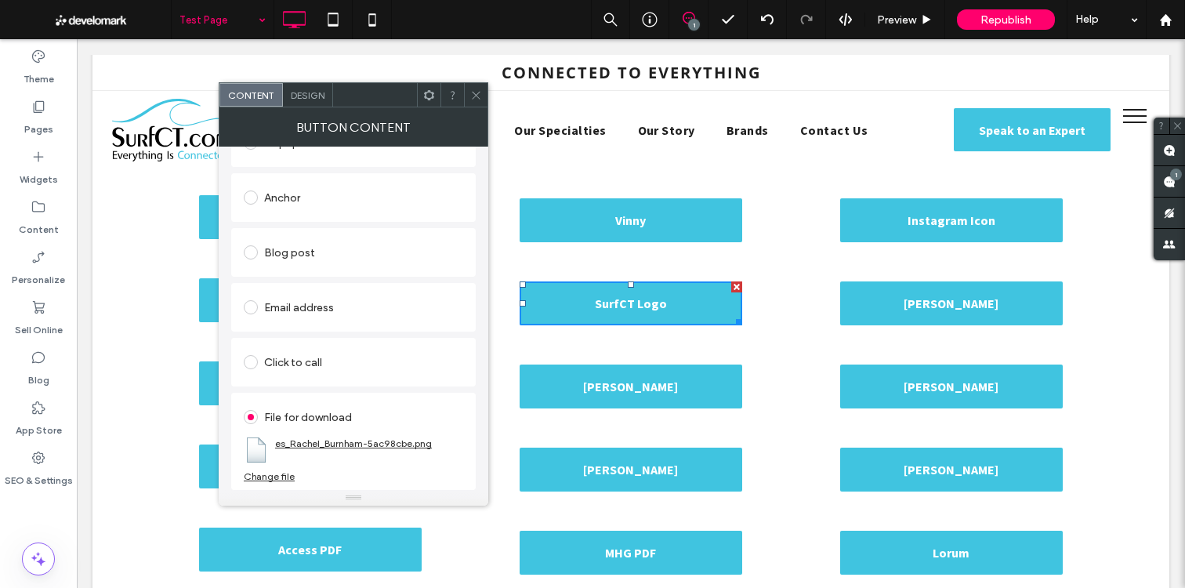
type input "**********"
click at [317, 448] on link "es_Rachel_Burnham-5ac98cbe.png" at bounding box center [353, 443] width 157 height 12
click at [270, 476] on div "Change file" at bounding box center [269, 476] width 51 height 12
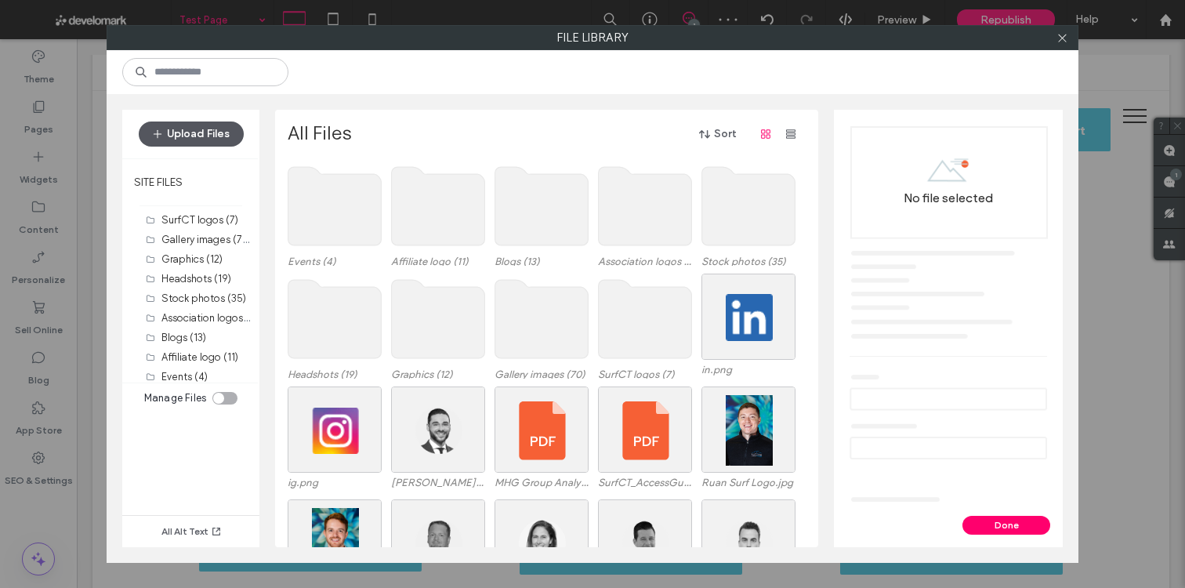
click at [227, 137] on button "Upload Files" at bounding box center [191, 134] width 105 height 25
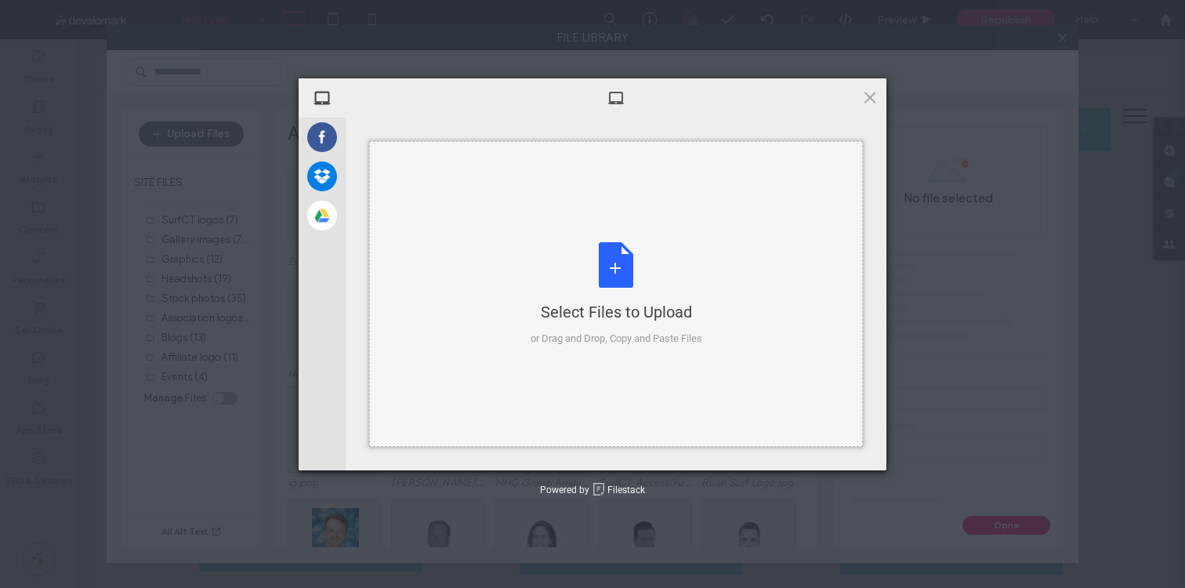
click at [467, 194] on div "Select Files to Upload or Drag and Drop, Copy and Paste Files" at bounding box center [616, 294] width 494 height 306
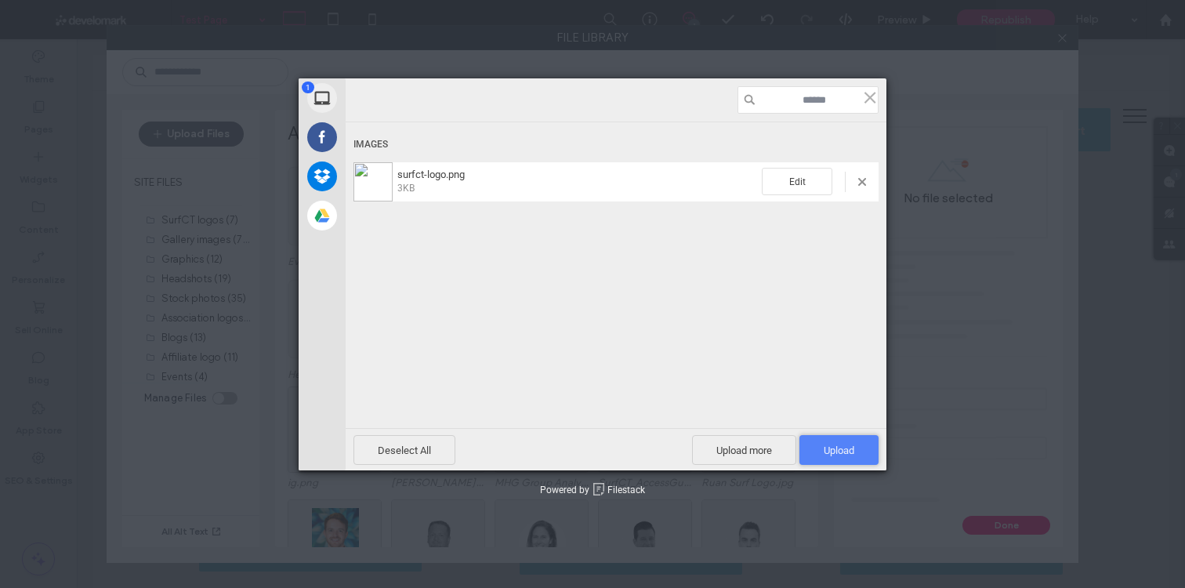
drag, startPoint x: 819, startPoint y: 457, endPoint x: 803, endPoint y: 455, distance: 16.5
click at [819, 456] on span "Upload 1" at bounding box center [839, 450] width 79 height 30
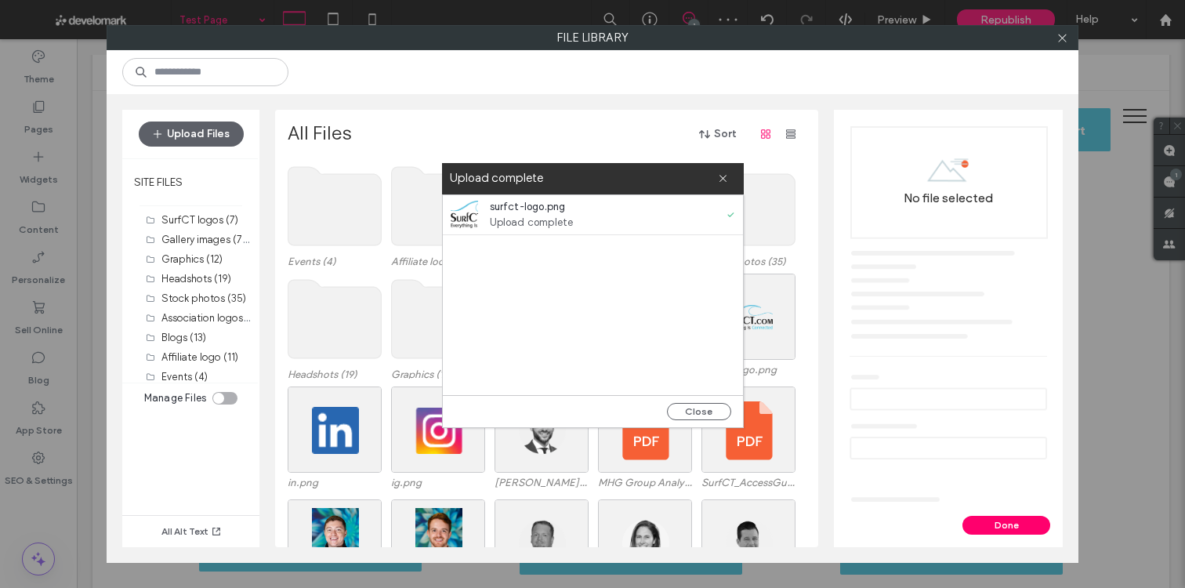
drag, startPoint x: 699, startPoint y: 410, endPoint x: 741, endPoint y: 346, distance: 75.9
click at [699, 410] on button "Close" at bounding box center [699, 411] width 64 height 17
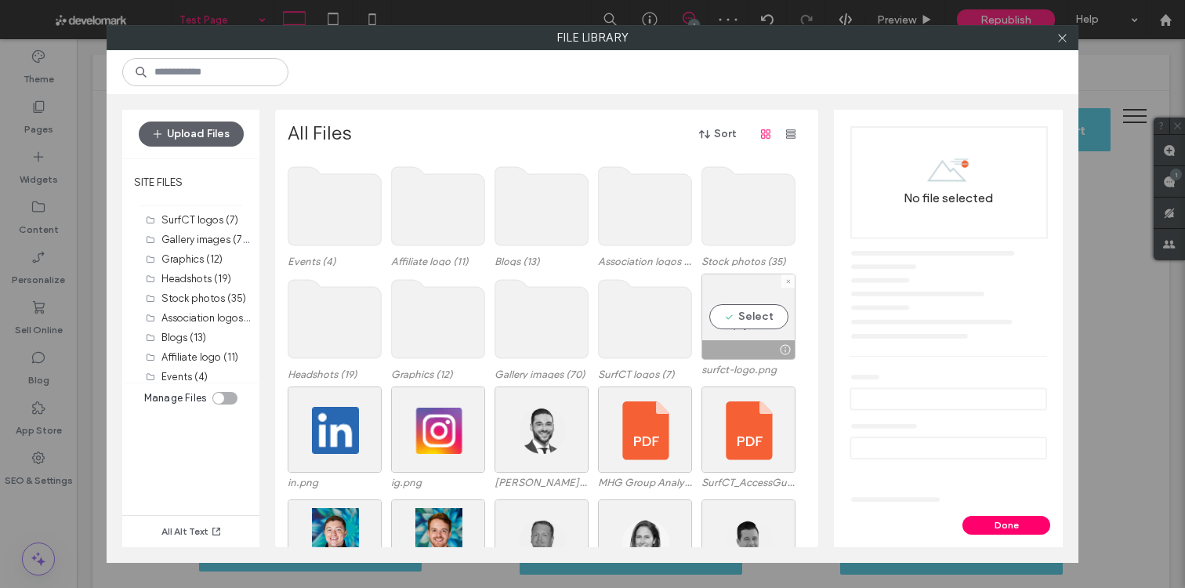
drag, startPoint x: 745, startPoint y: 334, endPoint x: 816, endPoint y: 362, distance: 76.0
click at [745, 334] on div "Select" at bounding box center [749, 317] width 94 height 86
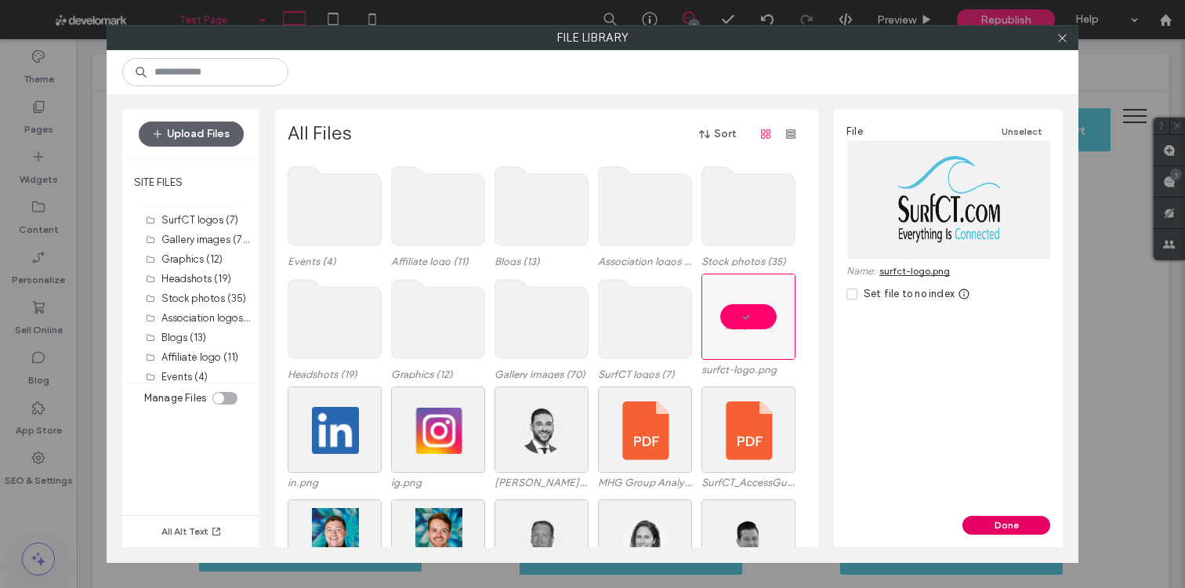
click at [1014, 533] on button "Done" at bounding box center [1007, 525] width 88 height 19
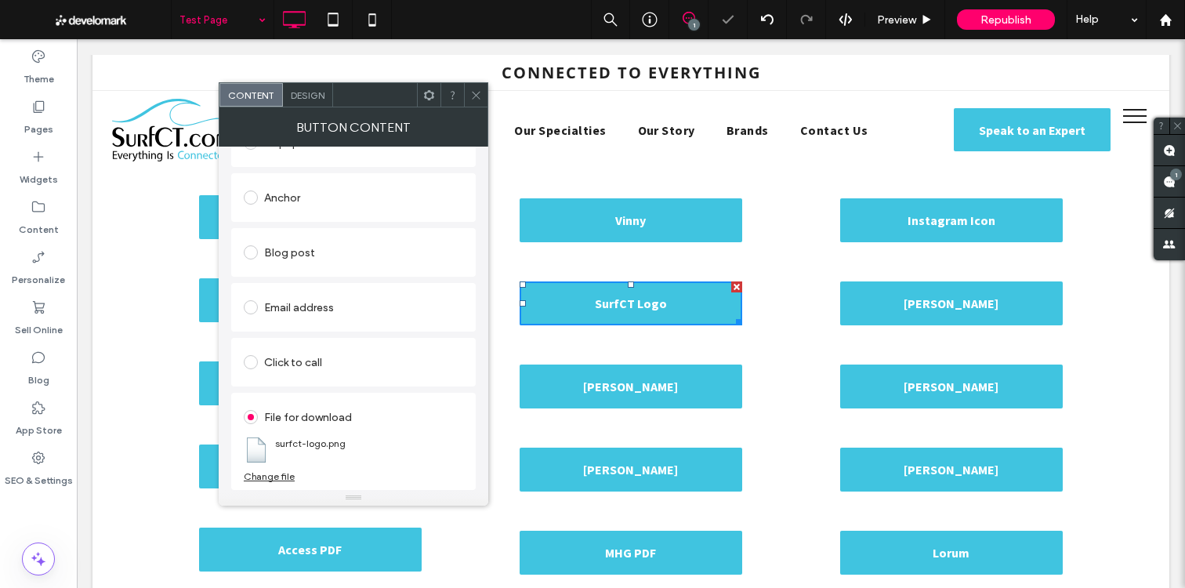
click at [471, 87] on span at bounding box center [476, 95] width 12 height 24
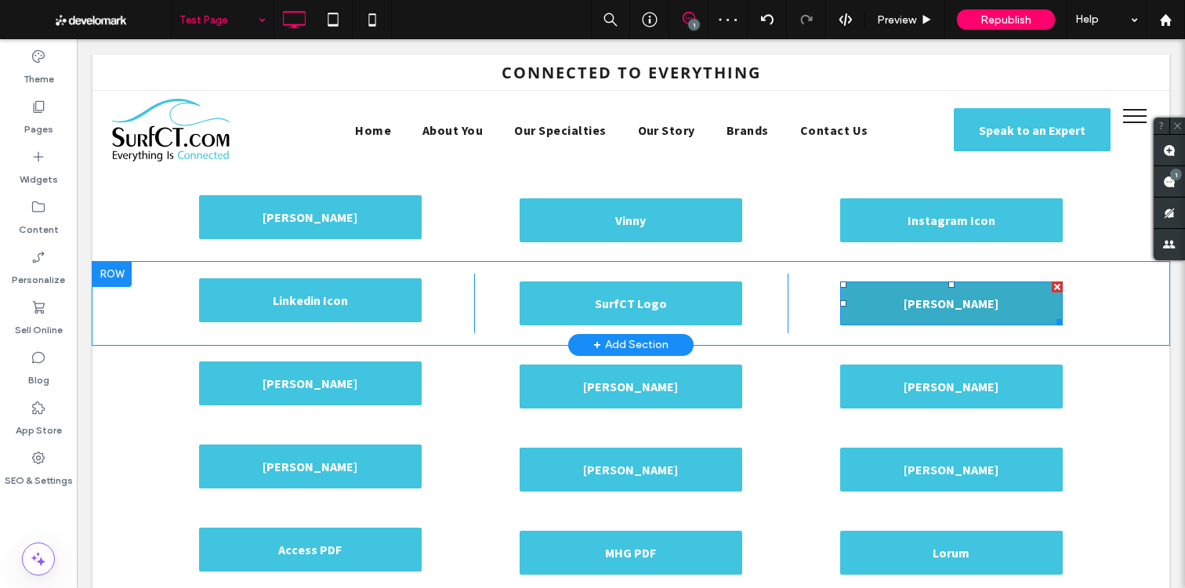
click at [912, 310] on link "Carolyn" at bounding box center [951, 303] width 223 height 44
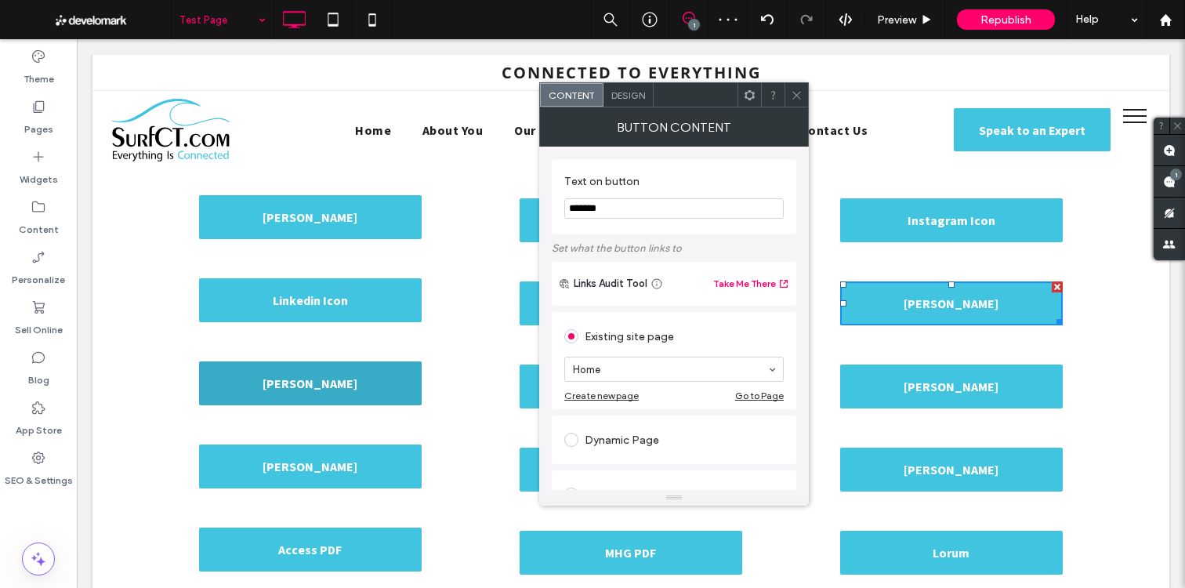
click at [333, 381] on link "Nikki" at bounding box center [310, 383] width 223 height 44
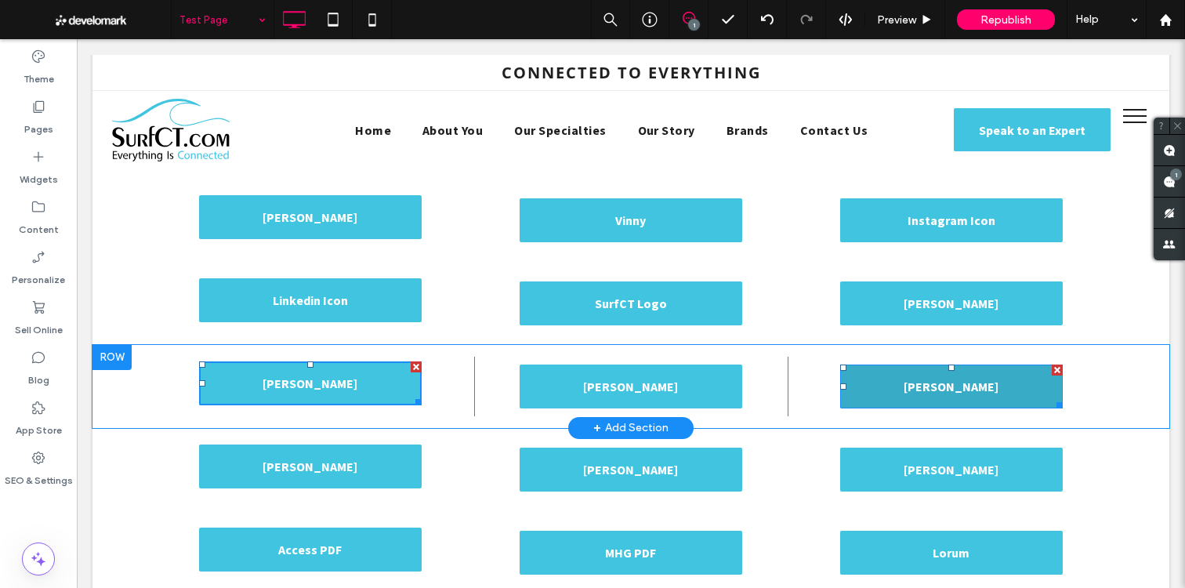
scroll to position [255, 0]
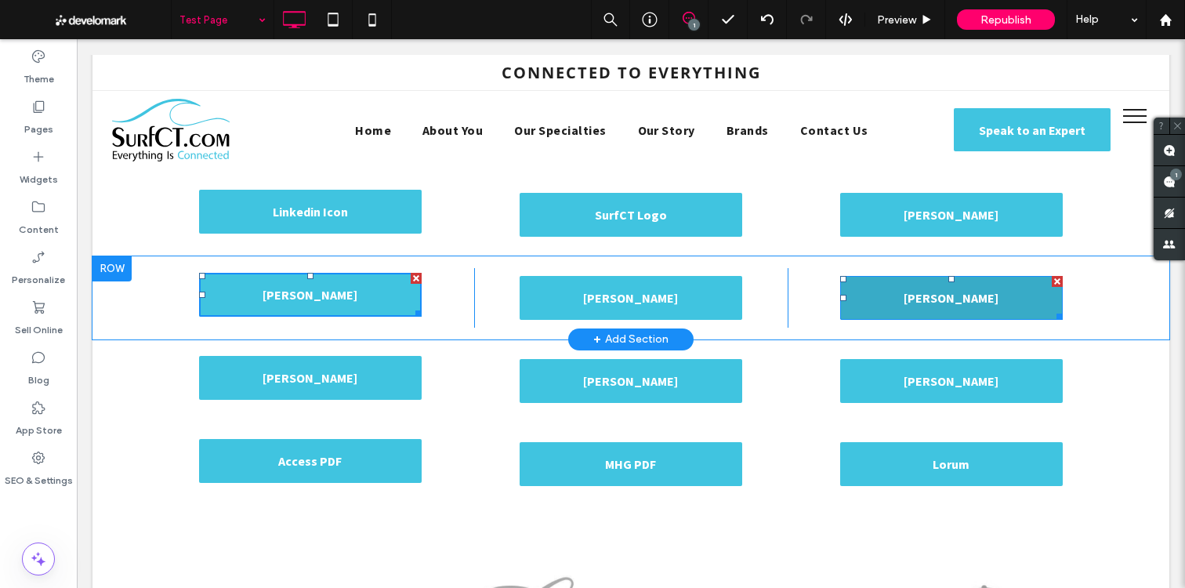
click at [901, 307] on link "Scott Hines" at bounding box center [951, 298] width 223 height 44
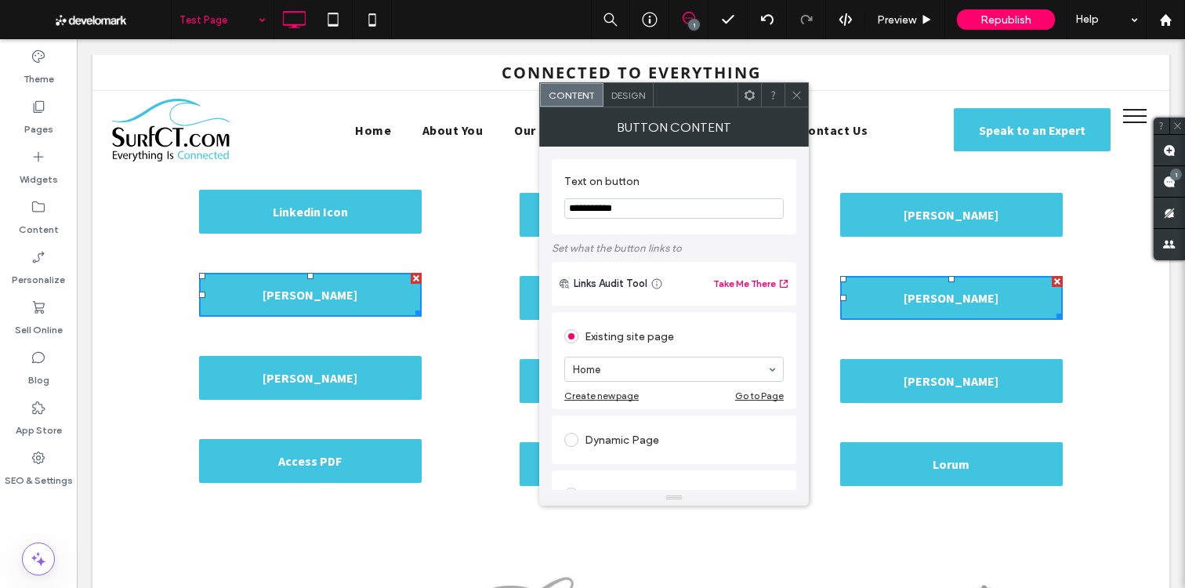
drag, startPoint x: 640, startPoint y: 219, endPoint x: 642, endPoint y: 211, distance: 8.9
click at [640, 217] on input "**********" at bounding box center [673, 208] width 219 height 20
drag, startPoint x: 719, startPoint y: 249, endPoint x: 449, endPoint y: 205, distance: 273.2
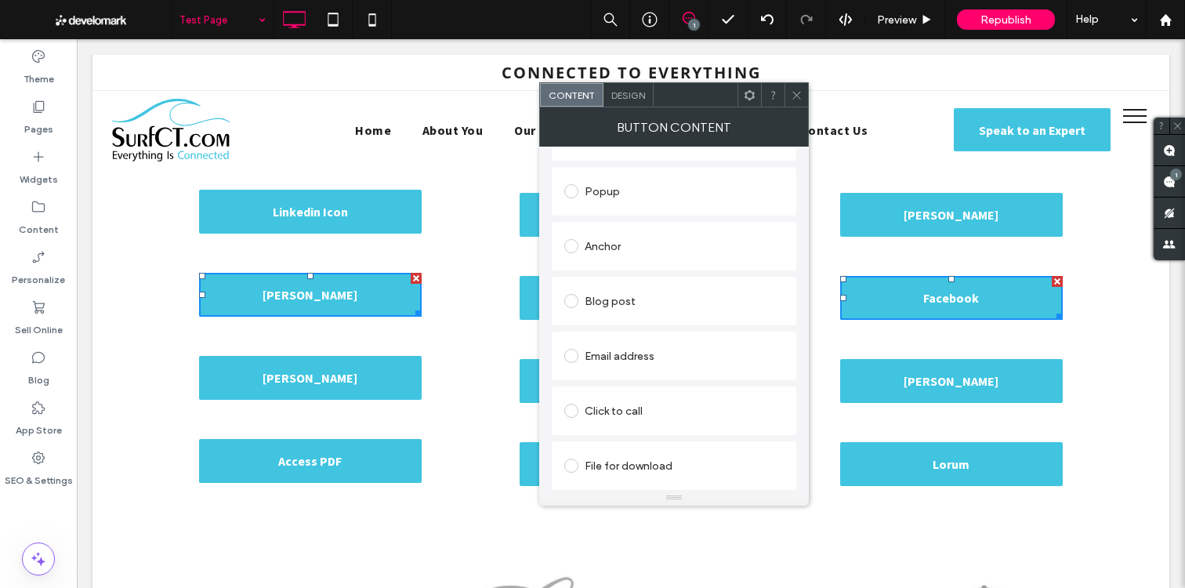
type input "********"
drag, startPoint x: 633, startPoint y: 472, endPoint x: 649, endPoint y: 465, distance: 17.2
click at [633, 472] on div "File for download" at bounding box center [673, 465] width 219 height 25
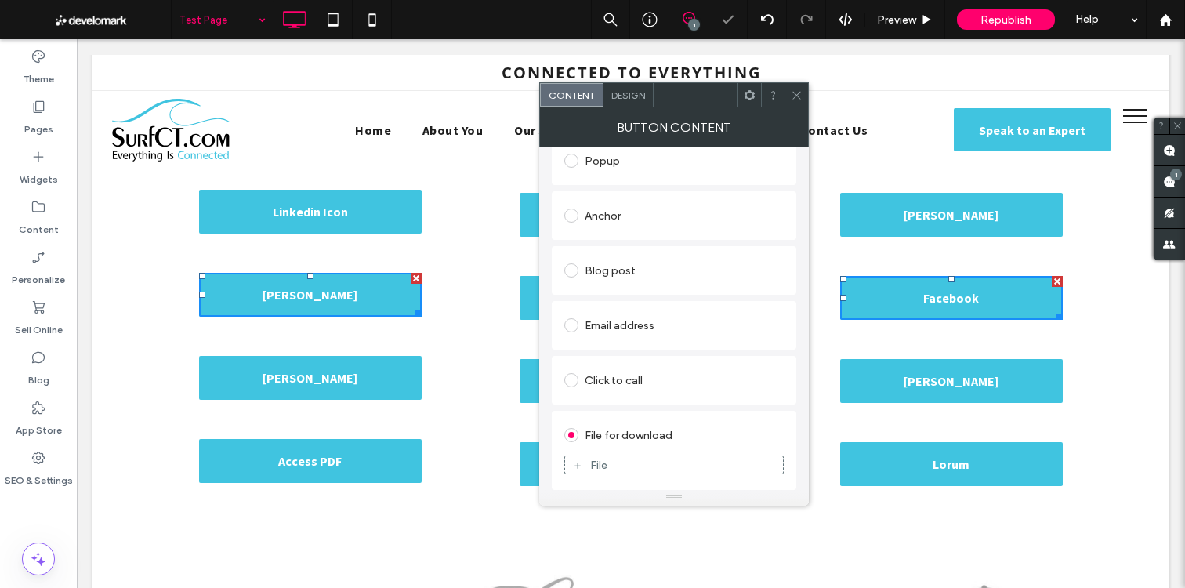
click at [644, 459] on div "File" at bounding box center [674, 465] width 218 height 14
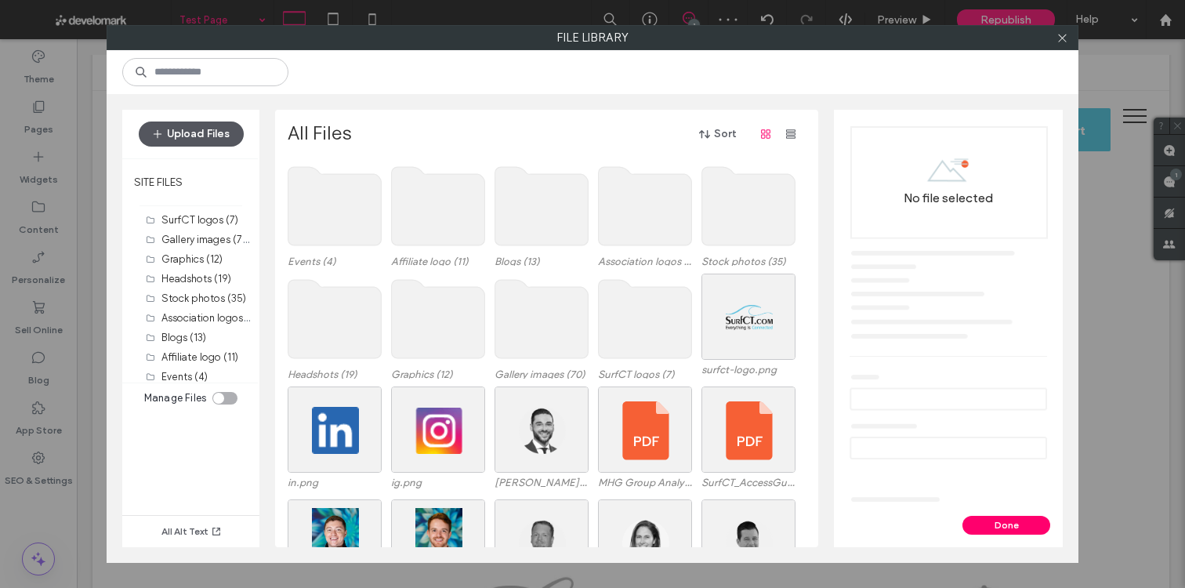
click at [213, 140] on button "Upload Files" at bounding box center [191, 134] width 105 height 25
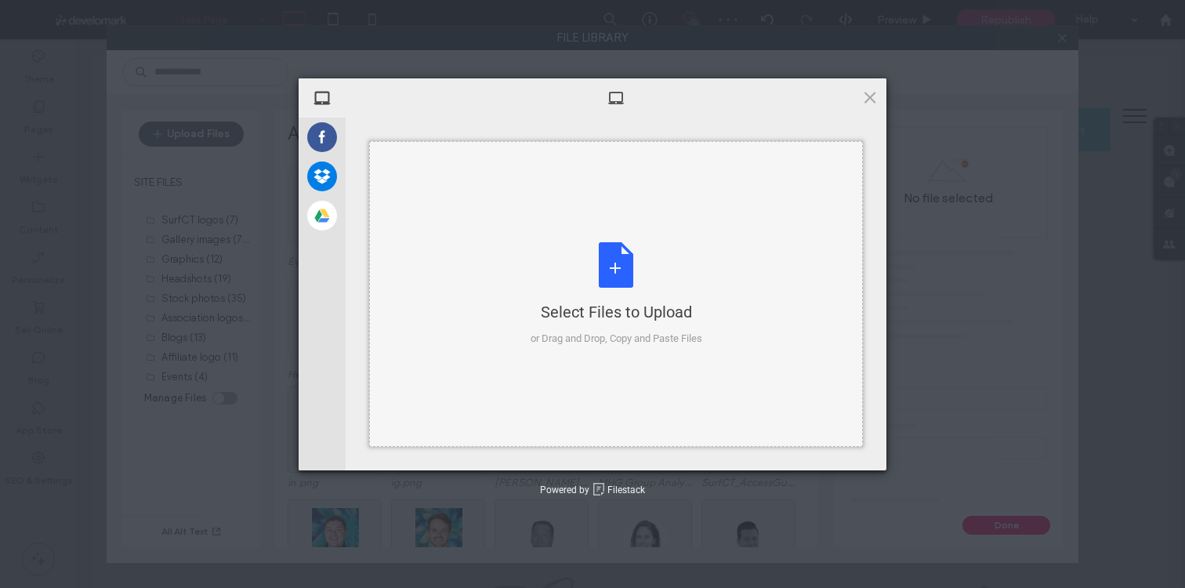
click at [625, 249] on div "Select Files to Upload or Drag and Drop, Copy and Paste Files" at bounding box center [617, 294] width 172 height 104
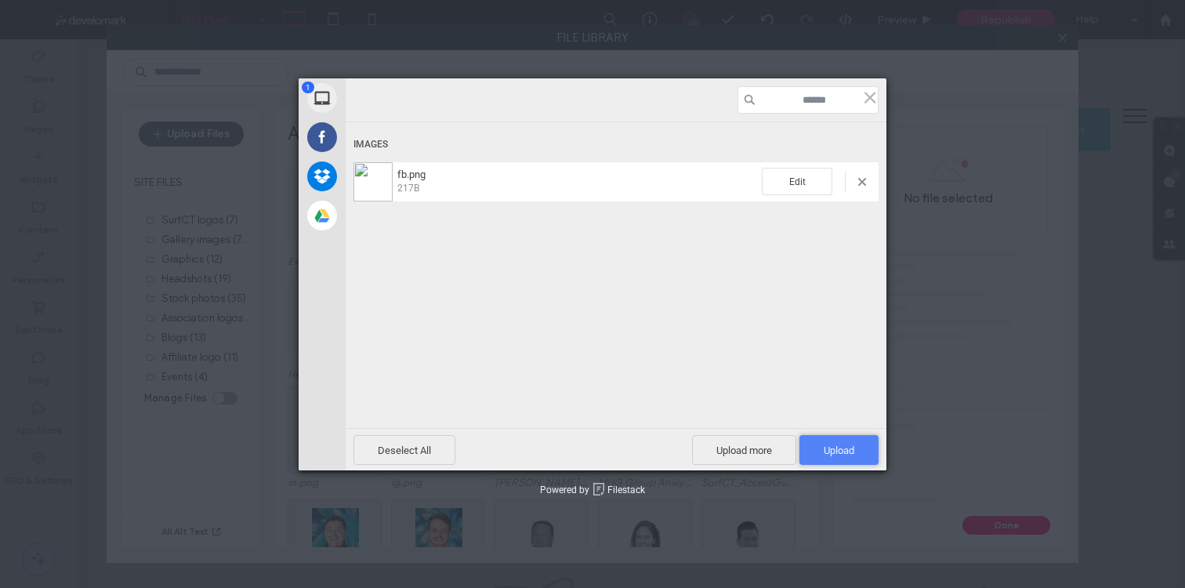
click at [842, 441] on span "Upload 1" at bounding box center [839, 450] width 79 height 30
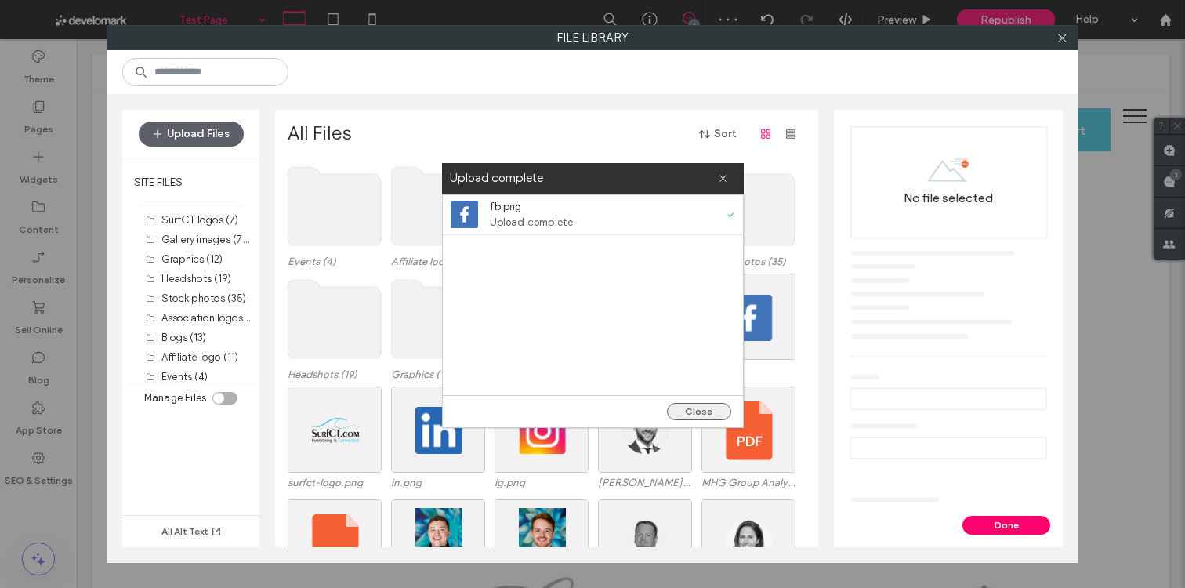
click at [691, 408] on button "Close" at bounding box center [699, 411] width 64 height 17
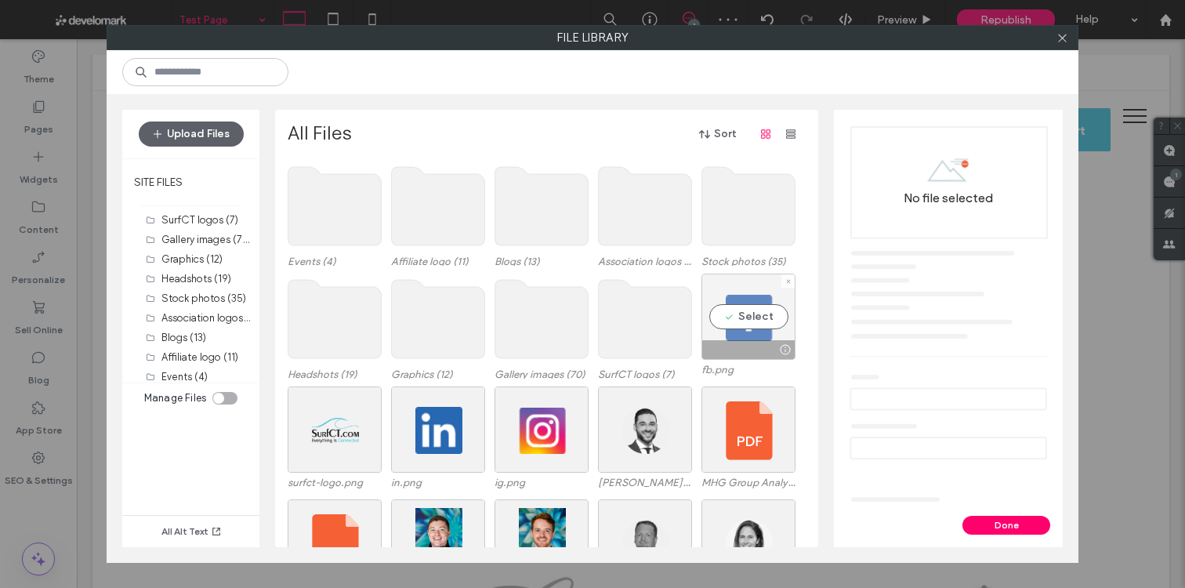
click at [753, 310] on div "Select" at bounding box center [749, 317] width 94 height 86
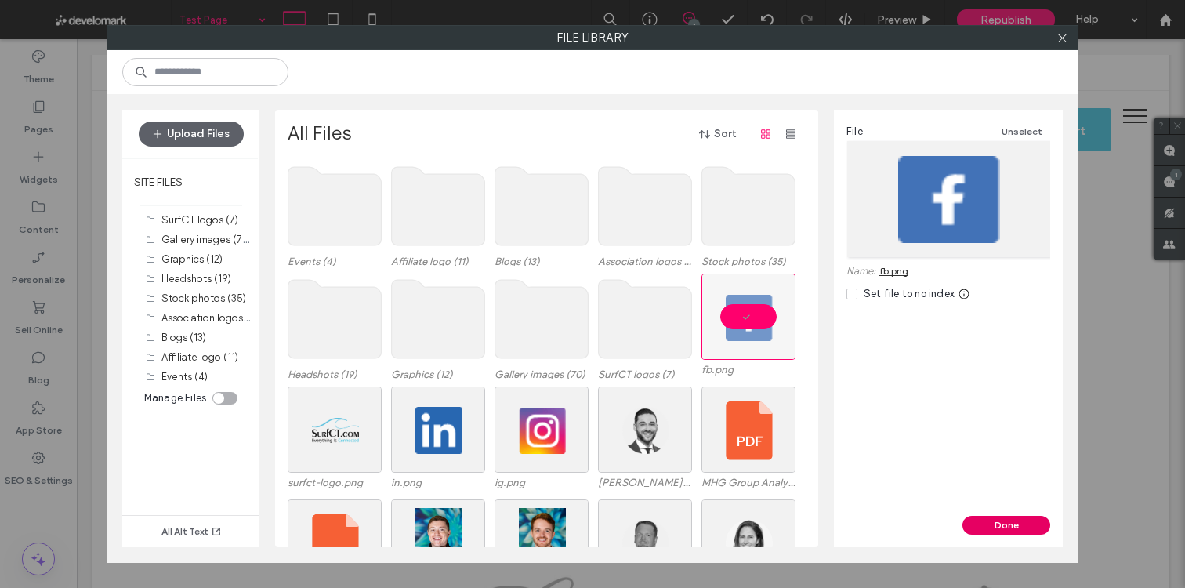
click at [980, 516] on button "Done" at bounding box center [1007, 525] width 88 height 19
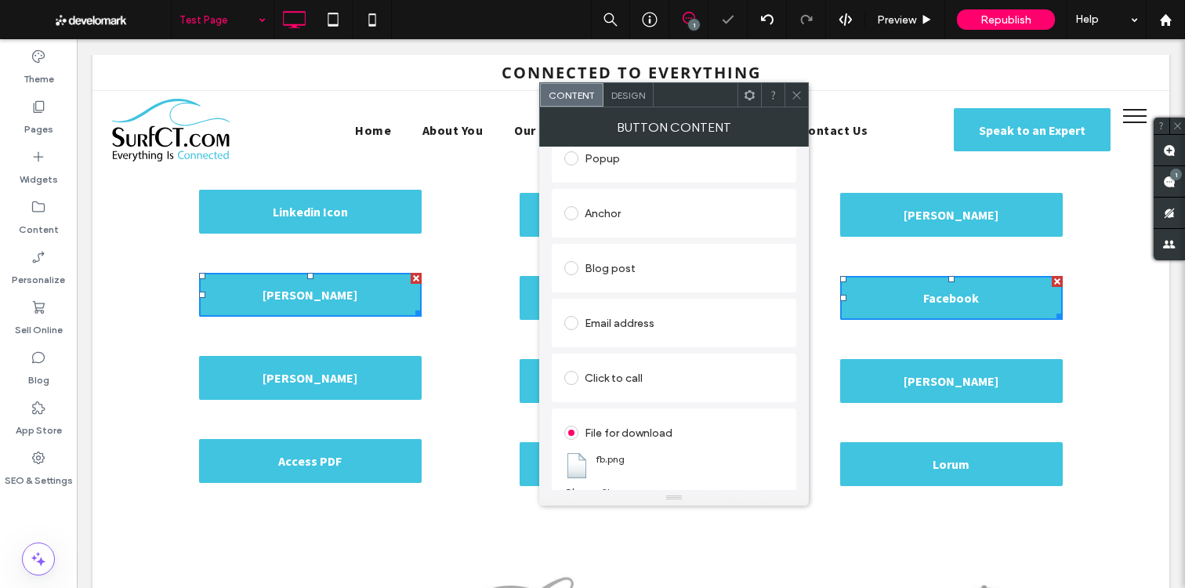
click at [796, 96] on icon at bounding box center [797, 95] width 12 height 12
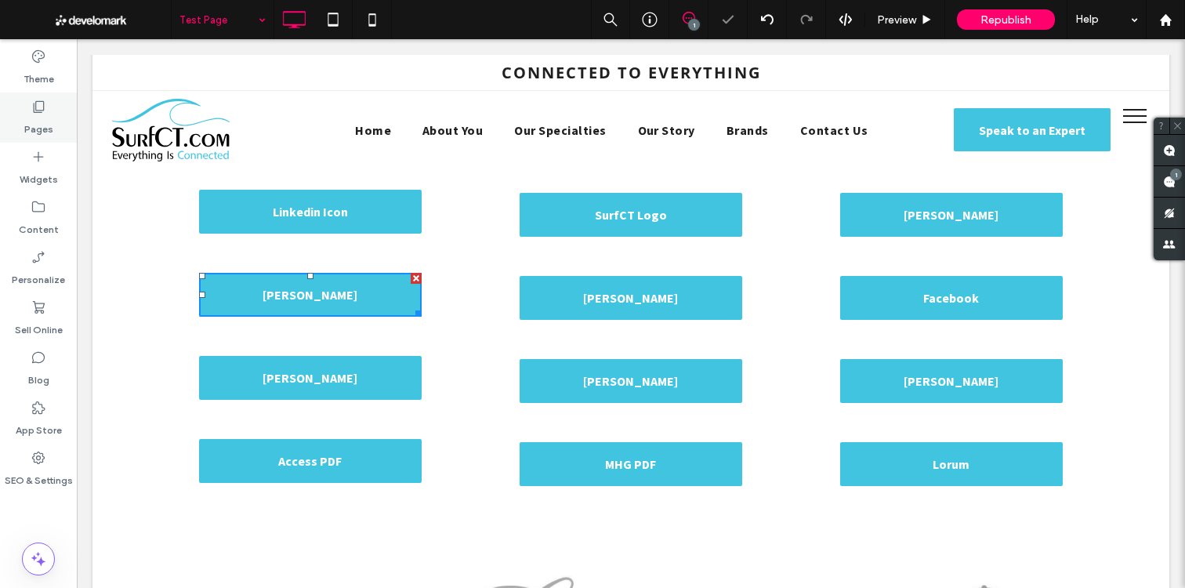
click at [41, 116] on label "Pages" at bounding box center [38, 125] width 29 height 22
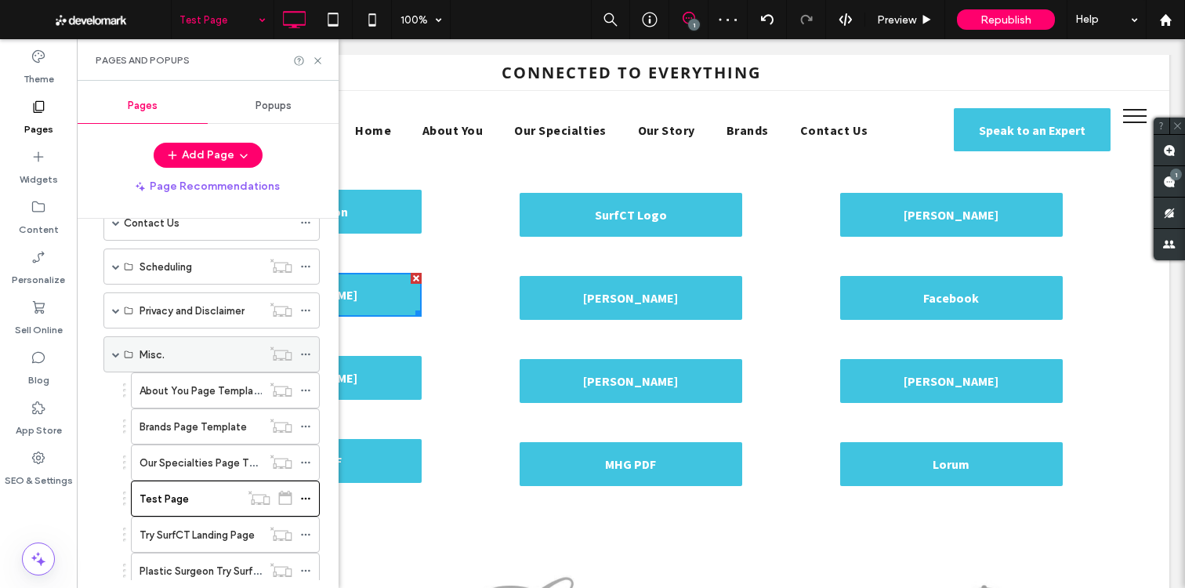
scroll to position [396, 0]
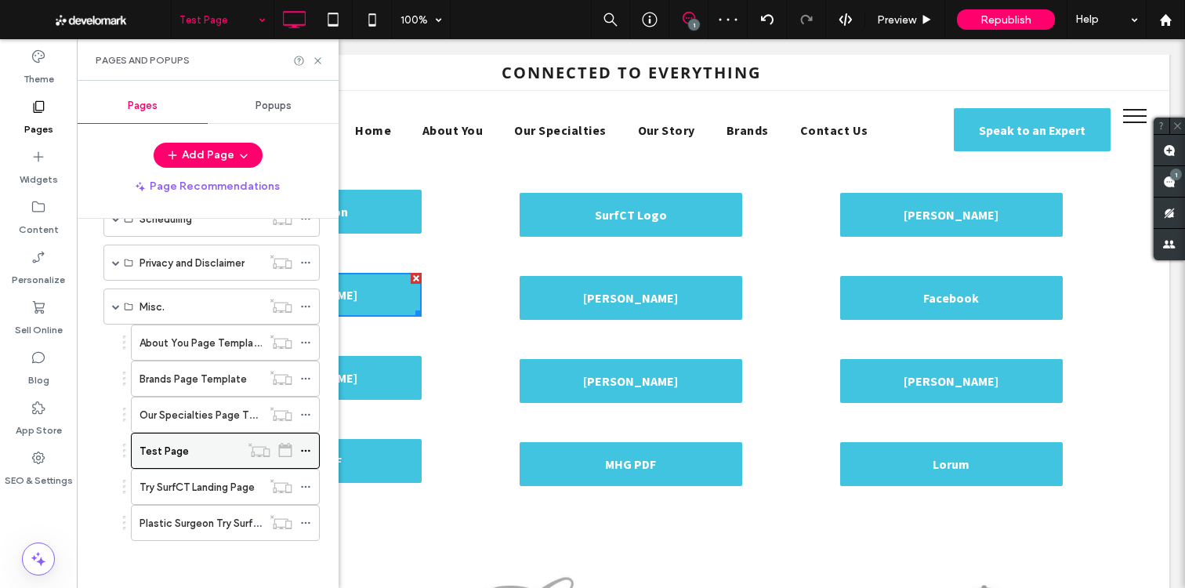
click at [309, 453] on icon at bounding box center [305, 450] width 11 height 11
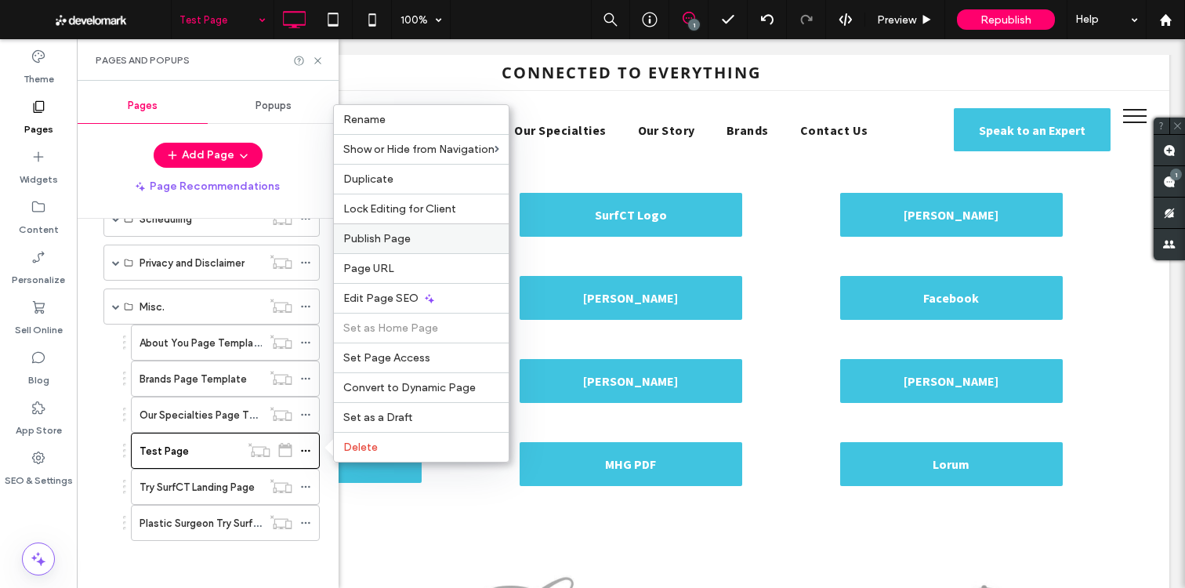
click at [419, 242] on label "Publish Page" at bounding box center [421, 238] width 156 height 13
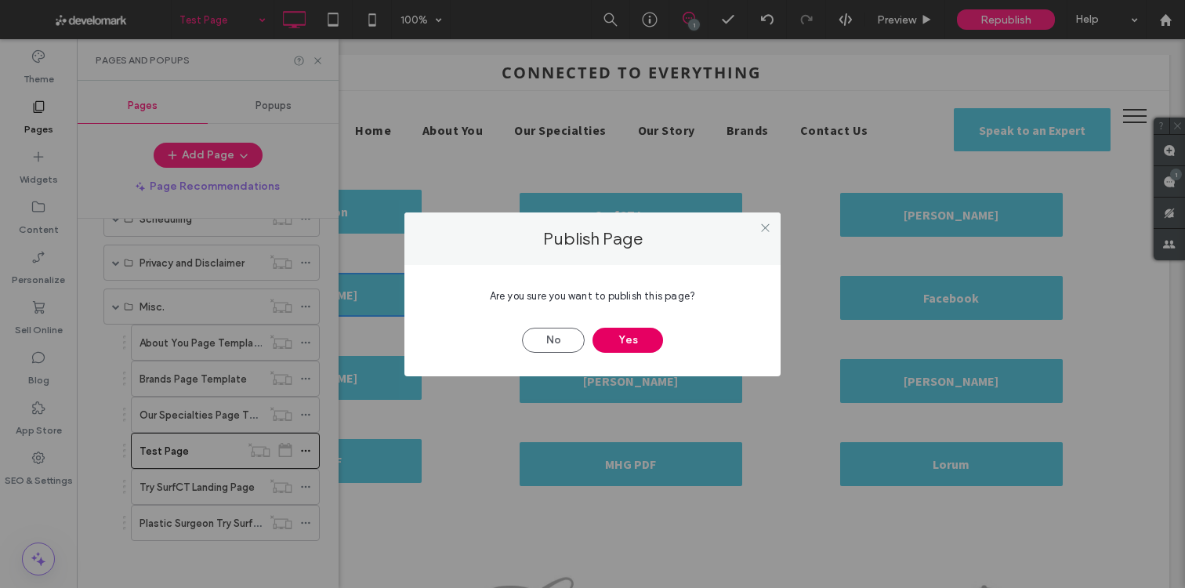
click at [613, 339] on button "Yes" at bounding box center [628, 340] width 71 height 25
